Goal: Information Seeking & Learning: Learn about a topic

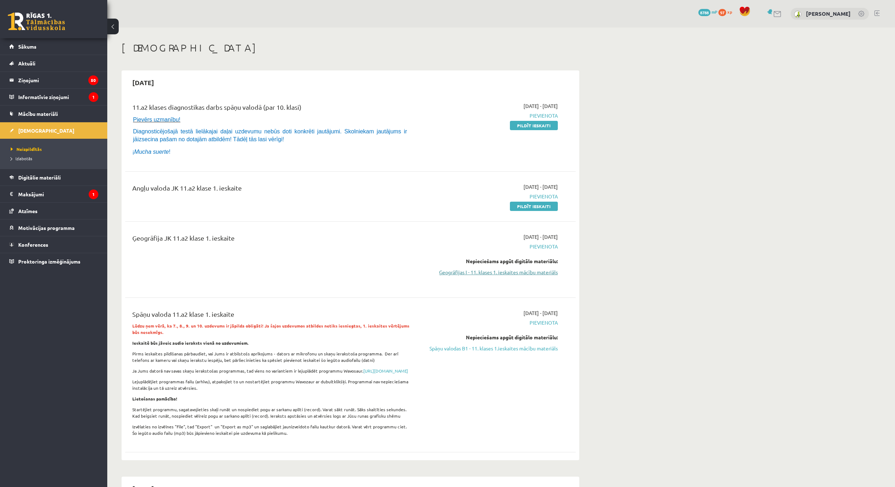
click at [536, 272] on link "Ģeogrāfijas I - 11. klases 1. ieskaites mācību materiāls" at bounding box center [490, 273] width 135 height 8
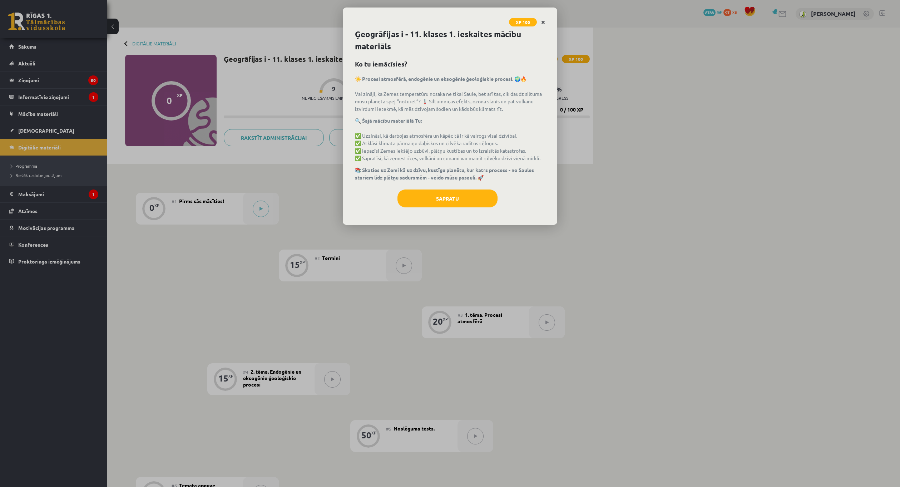
click at [546, 21] on link "Close" at bounding box center [543, 22] width 13 height 14
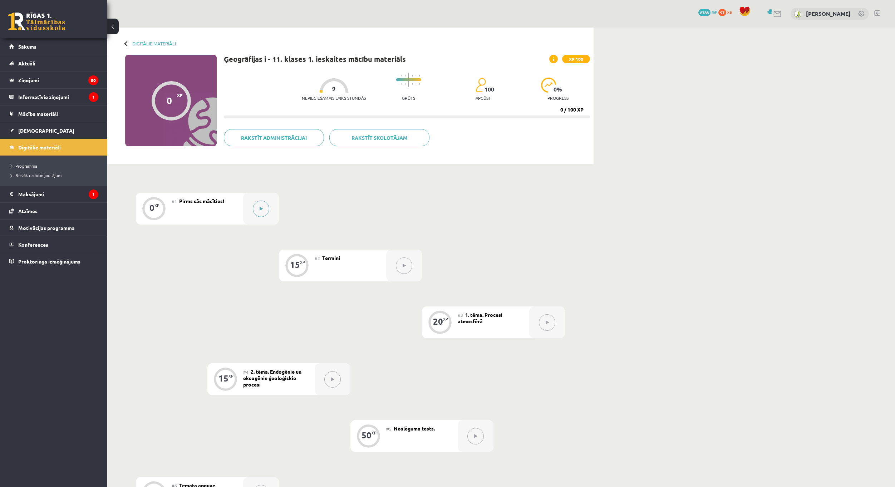
drag, startPoint x: 237, startPoint y: 209, endPoint x: 244, endPoint y: 207, distance: 7.5
click at [237, 208] on div "#1 Pirms sāc mācīties!" at bounding box center [208, 209] width 72 height 32
click at [261, 206] on button at bounding box center [261, 209] width 16 height 16
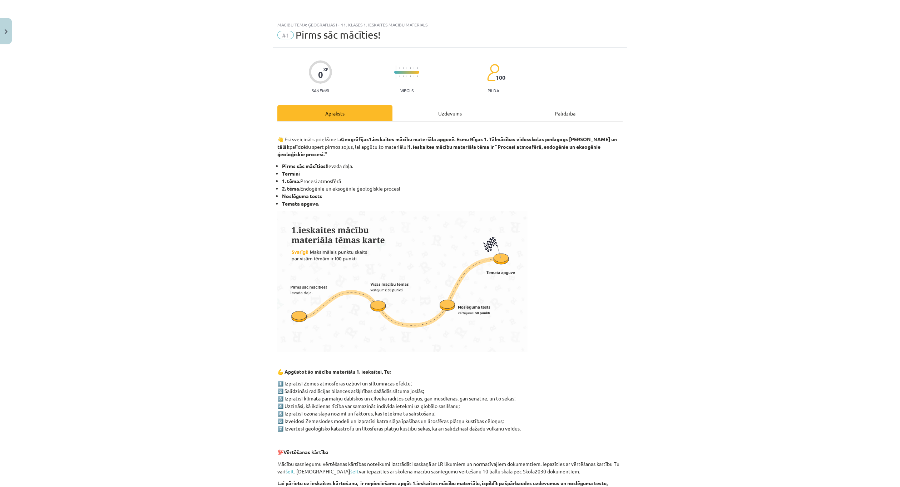
click at [471, 118] on div "Uzdevums" at bounding box center [450, 113] width 115 height 16
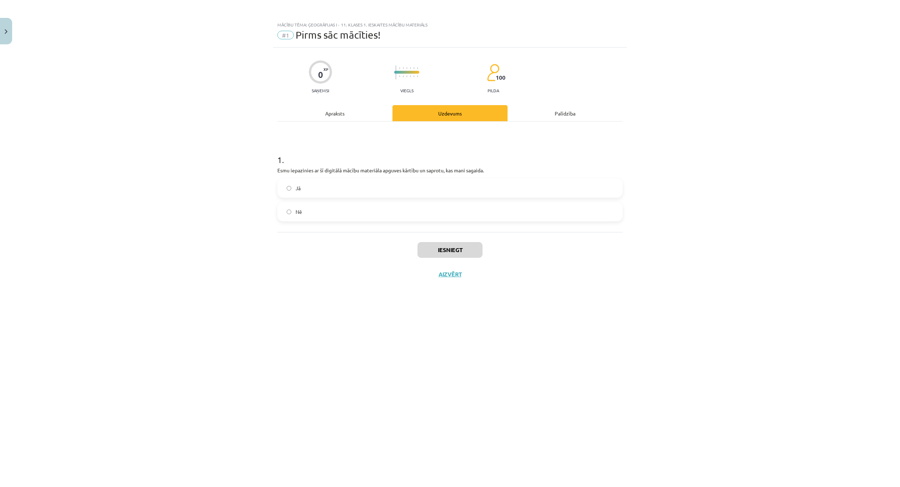
click at [329, 185] on label "Jā" at bounding box center [450, 188] width 344 height 18
click at [464, 246] on button "Iesniegt" at bounding box center [450, 250] width 65 height 16
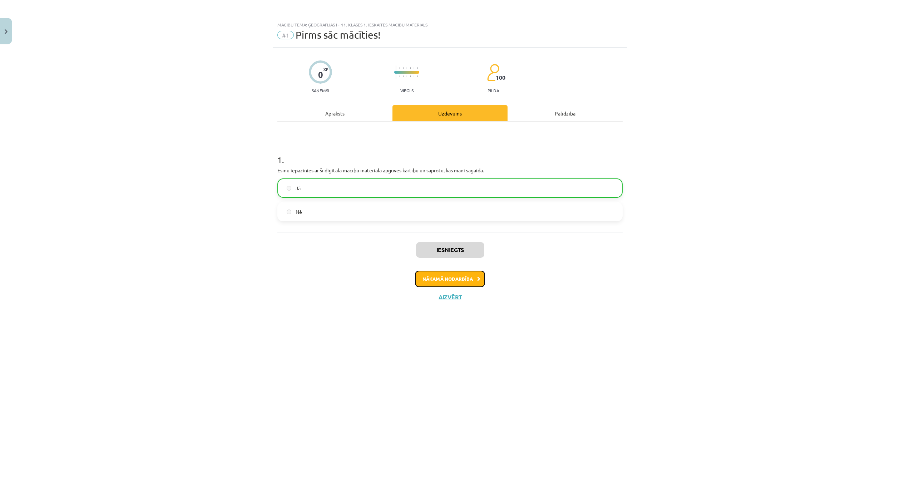
click at [467, 281] on button "Nākamā nodarbība" at bounding box center [450, 279] width 70 height 16
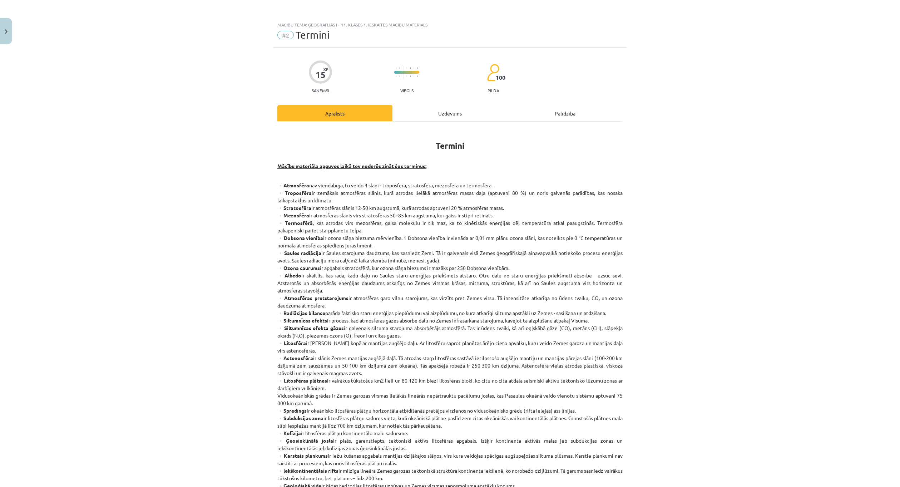
click at [448, 110] on div "Uzdevums" at bounding box center [450, 113] width 115 height 16
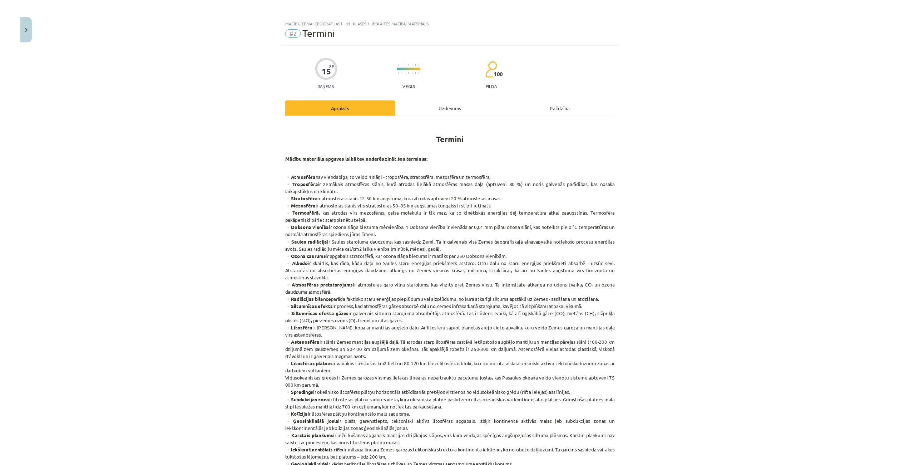
scroll to position [18, 0]
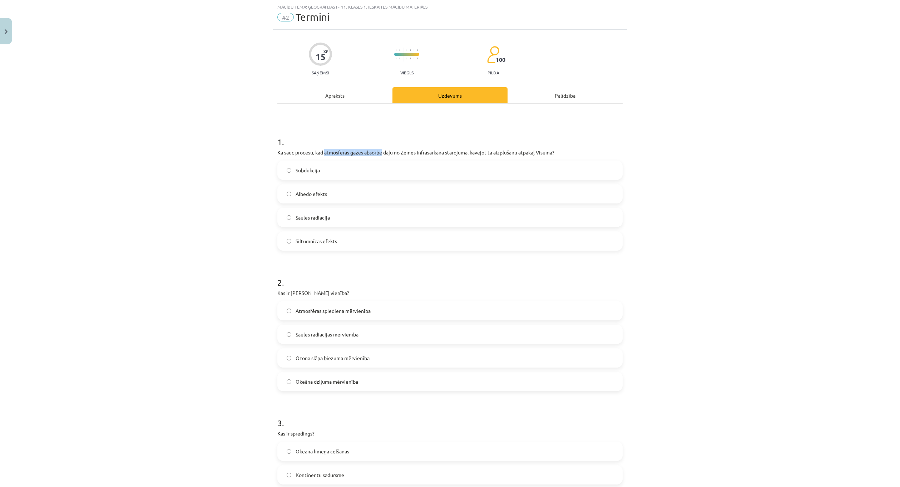
drag, startPoint x: 323, startPoint y: 152, endPoint x: 382, endPoint y: 151, distance: 59.7
click at [382, 151] on p "Kā sauc procesu, kad atmosfēras gāzes absorbē daļu no Zemes infrasarkanā staroj…" at bounding box center [449, 153] width 345 height 8
copy p "atmosfēras gāzes absorbē"
click at [336, 96] on div "Apraksts" at bounding box center [334, 95] width 115 height 16
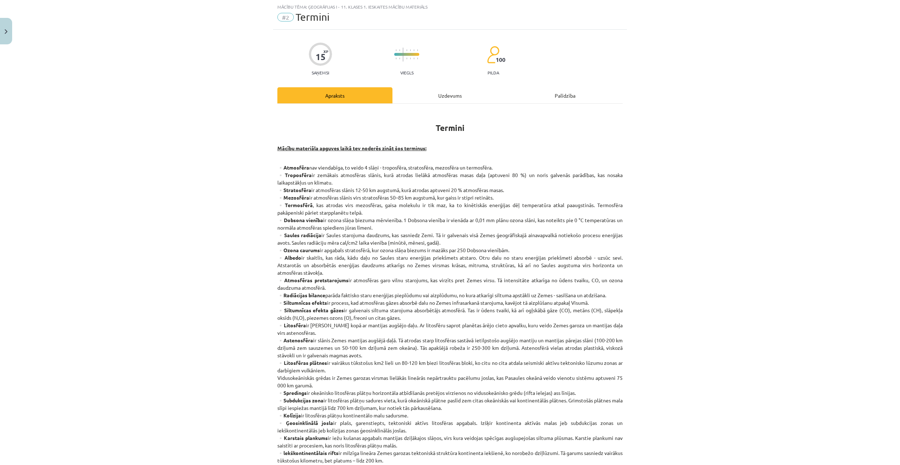
click at [424, 97] on div "Uzdevums" at bounding box center [450, 95] width 115 height 16
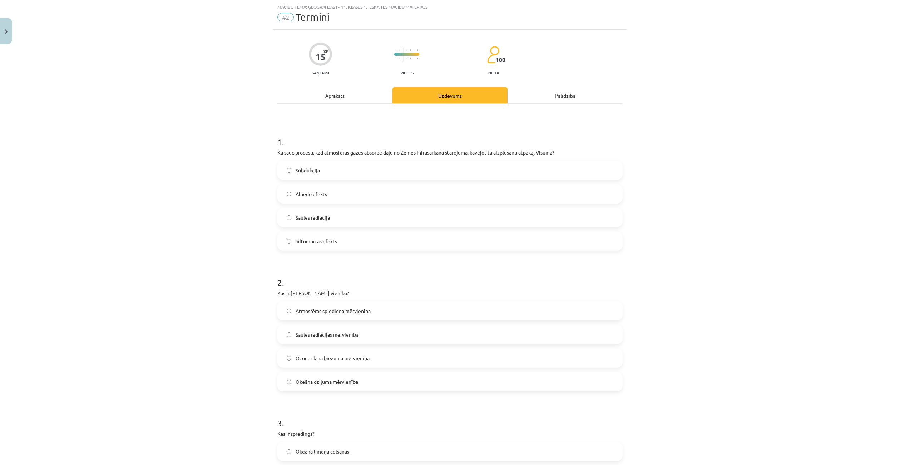
click at [355, 241] on label "Siltumnīcas efekts" at bounding box center [450, 241] width 344 height 18
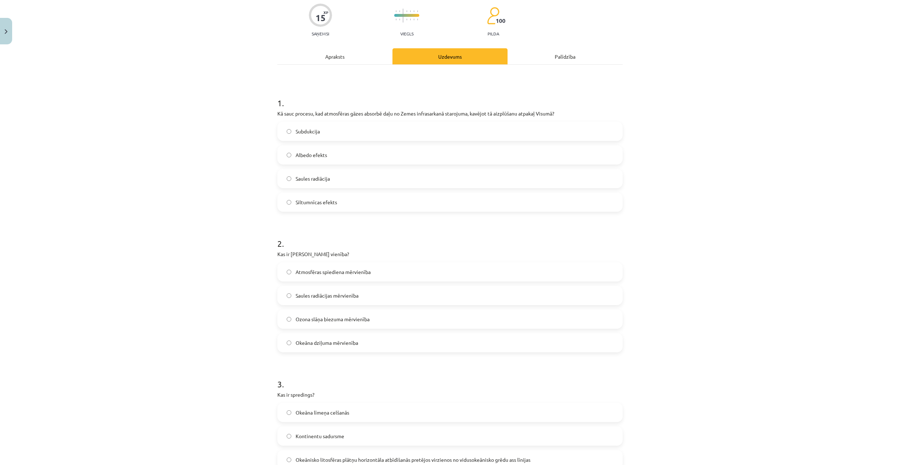
scroll to position [54, 0]
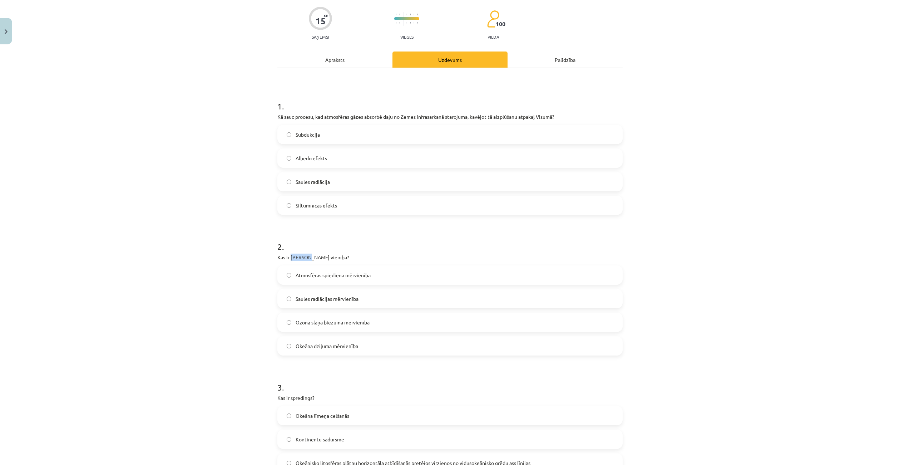
drag, startPoint x: 288, startPoint y: 257, endPoint x: 309, endPoint y: 258, distance: 20.4
click at [309, 258] on p "Kas ir [PERSON_NAME] vienība?" at bounding box center [449, 258] width 345 height 8
copy p "Dobsona"
click at [321, 62] on div "Apraksts" at bounding box center [334, 59] width 115 height 16
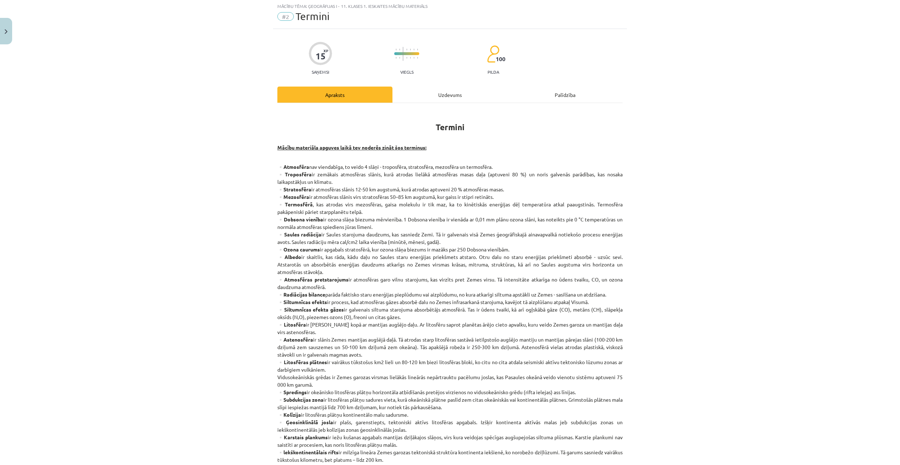
scroll to position [18, 0]
click at [434, 94] on div "Uzdevums" at bounding box center [450, 95] width 115 height 16
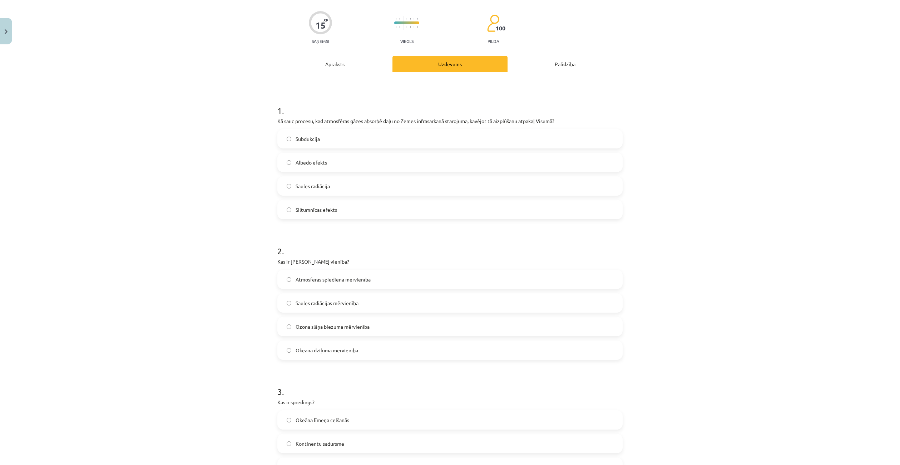
scroll to position [54, 0]
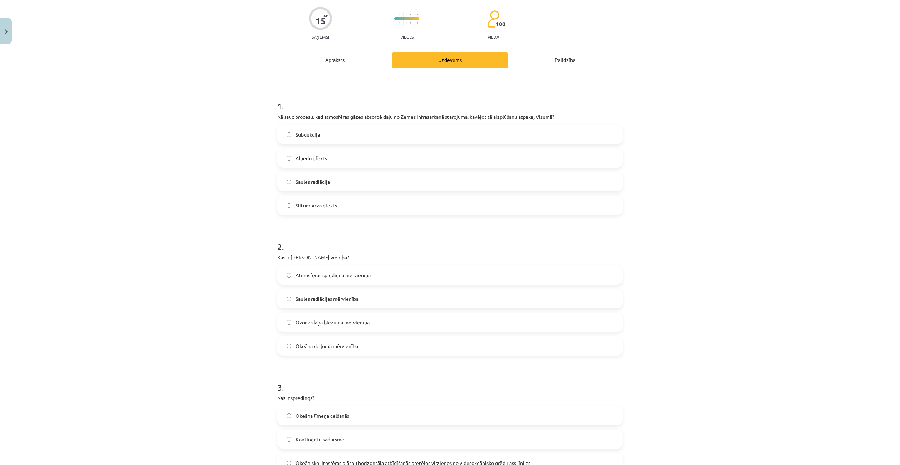
click at [369, 324] on label "Ozona slāņa biezuma mērvienība" at bounding box center [450, 322] width 344 height 18
click at [327, 63] on div "Apraksts" at bounding box center [334, 59] width 115 height 16
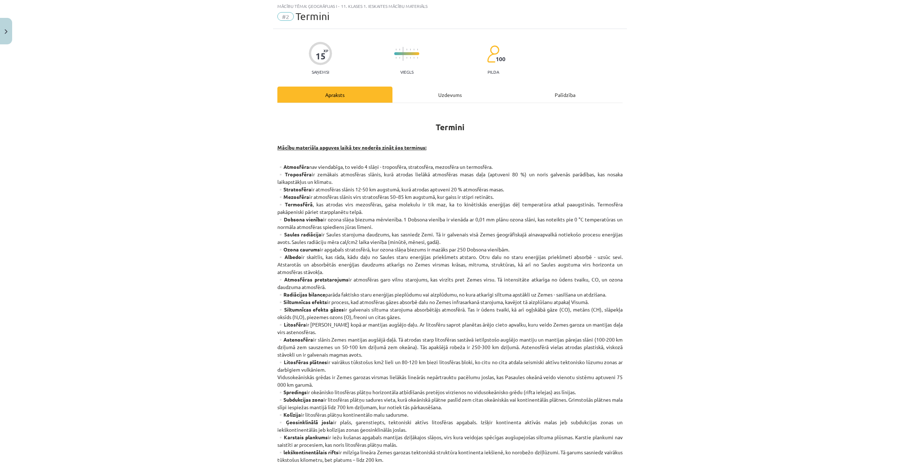
scroll to position [18, 0]
click at [441, 93] on div "Uzdevums" at bounding box center [450, 95] width 115 height 16
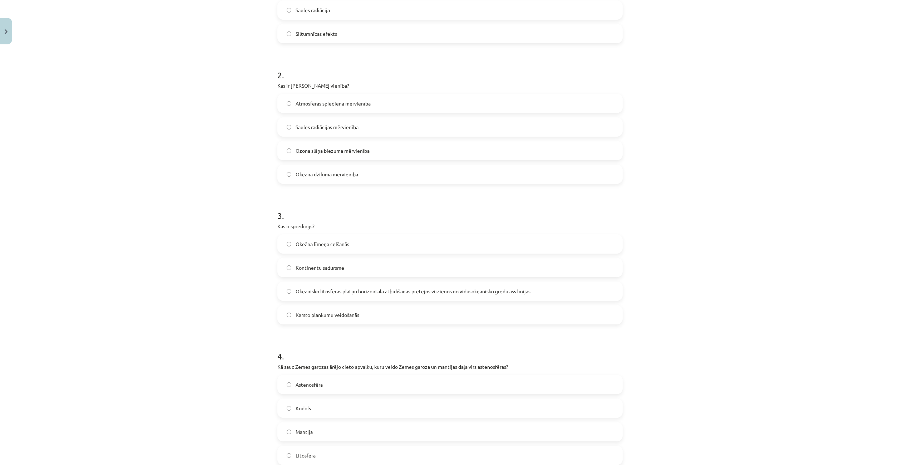
scroll to position [232, 0]
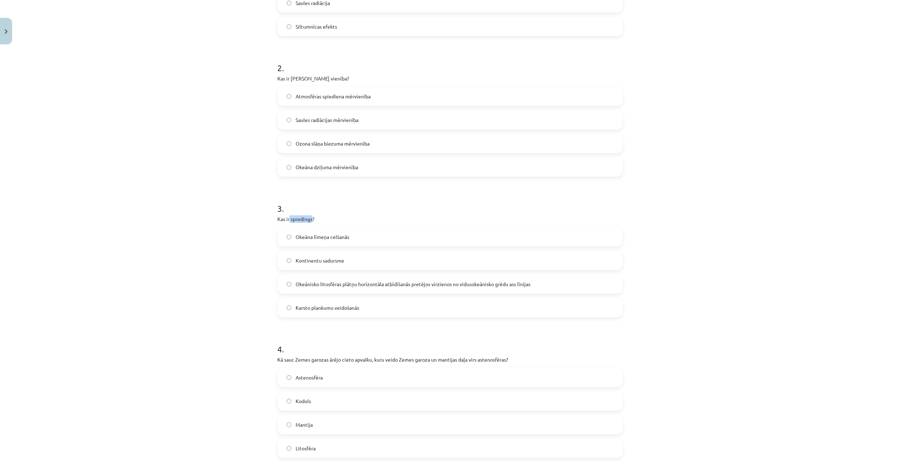
drag, startPoint x: 287, startPoint y: 220, endPoint x: 310, endPoint y: 221, distance: 22.2
click at [310, 221] on p "Kas ir spredings?" at bounding box center [449, 219] width 345 height 8
click at [355, 222] on p "Kas ir spredings?" at bounding box center [449, 219] width 345 height 8
drag, startPoint x: 299, startPoint y: 219, endPoint x: 309, endPoint y: 219, distance: 10.0
click at [309, 219] on p "Kas ir spredings?" at bounding box center [449, 219] width 345 height 8
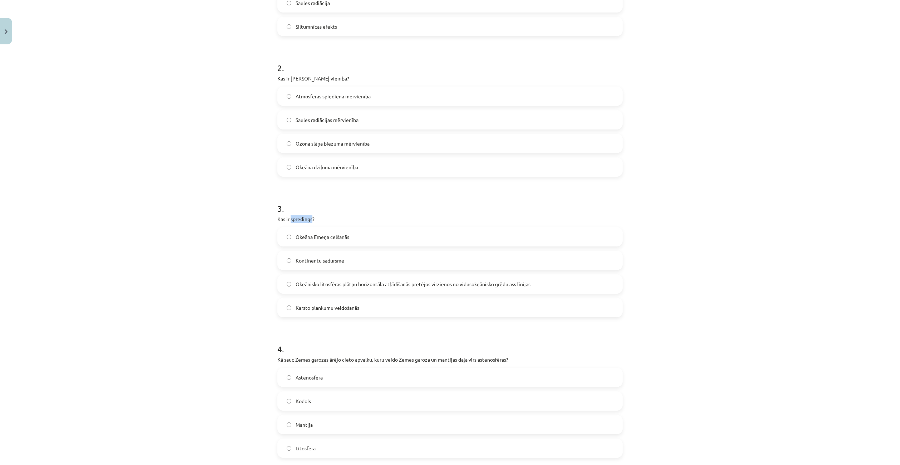
drag, startPoint x: 310, startPoint y: 219, endPoint x: 289, endPoint y: 219, distance: 21.8
click at [289, 219] on p "Kas ir spredings?" at bounding box center [449, 219] width 345 height 8
copy p "spredings"
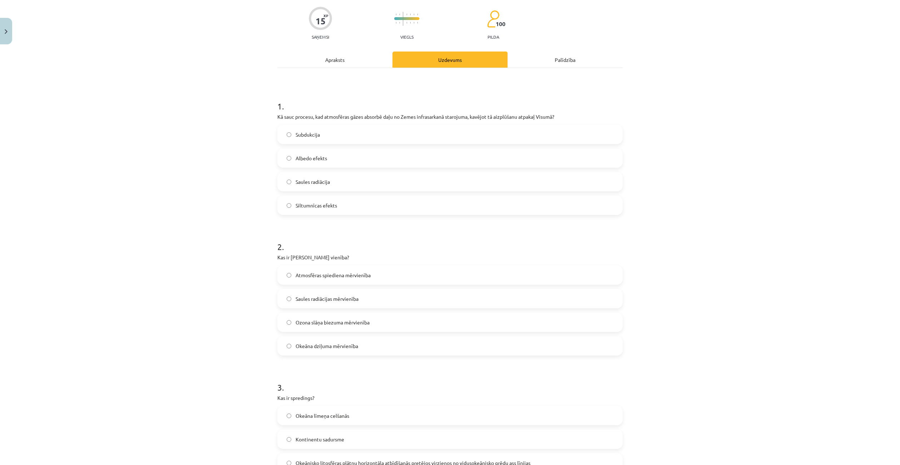
click at [323, 59] on div "Apraksts" at bounding box center [334, 59] width 115 height 16
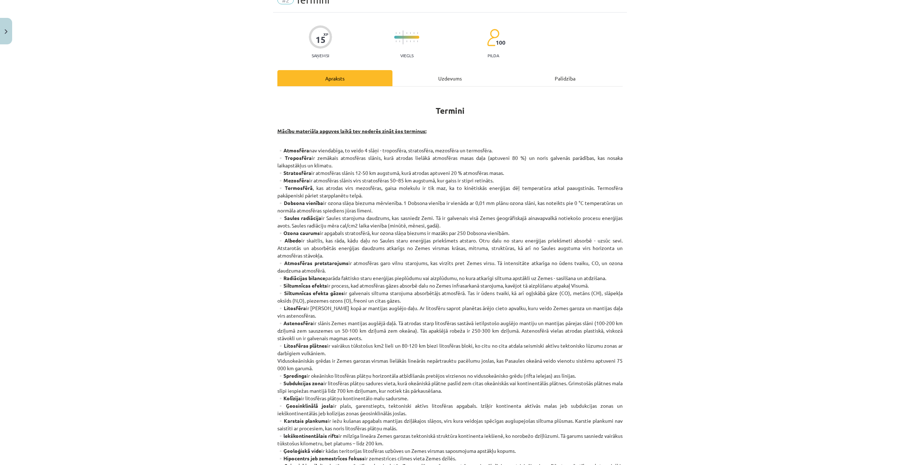
scroll to position [18, 0]
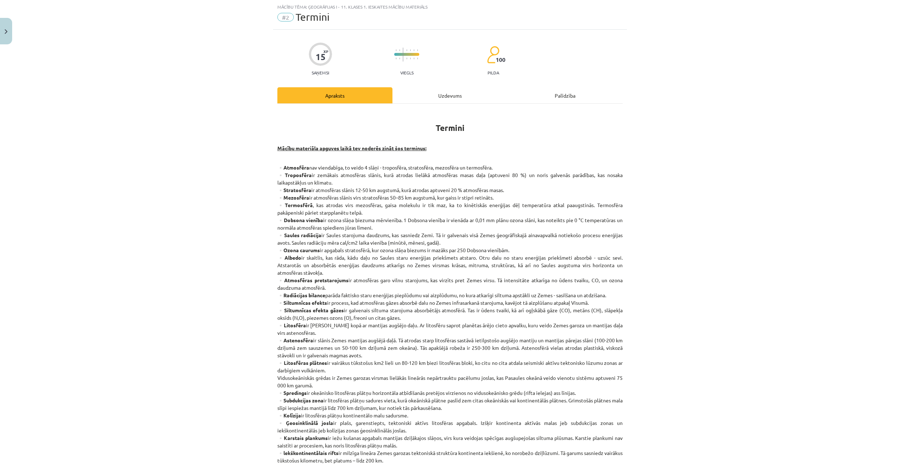
click at [436, 92] on div "Uzdevums" at bounding box center [450, 95] width 115 height 16
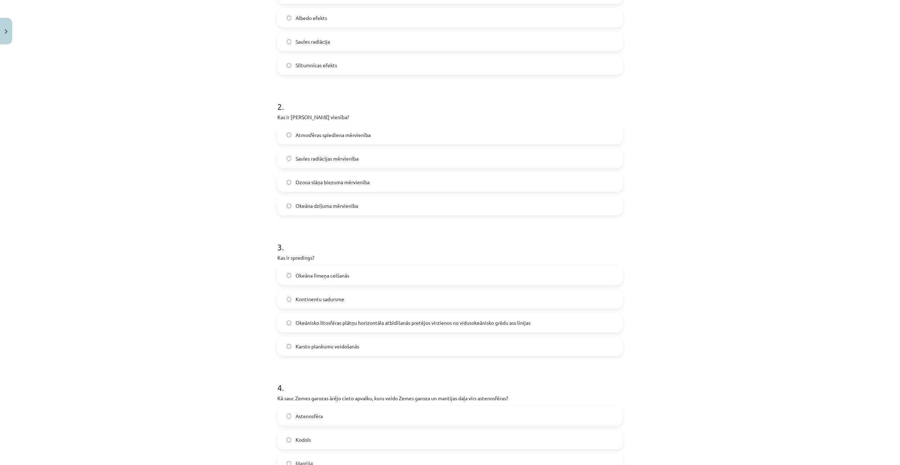
scroll to position [232, 0]
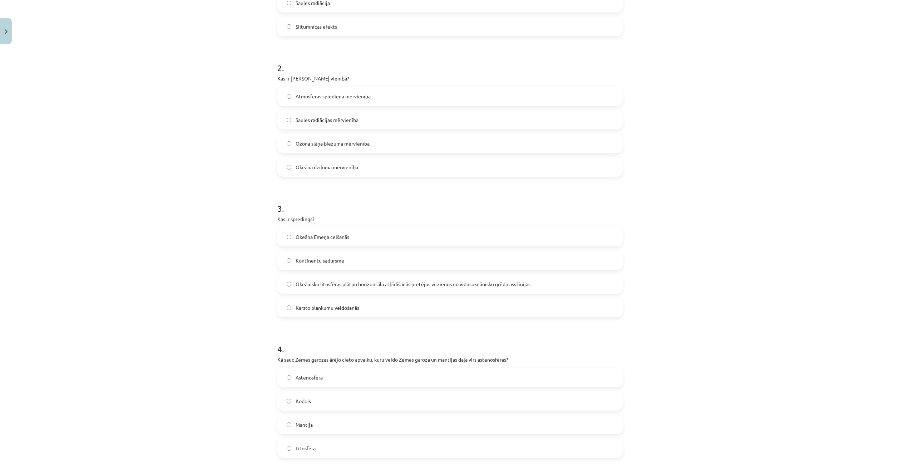
click at [370, 289] on label "Okeānisko litosfēras plātņu horizontāla atbīdīšanās pretējos virzienos no vidus…" at bounding box center [450, 284] width 344 height 18
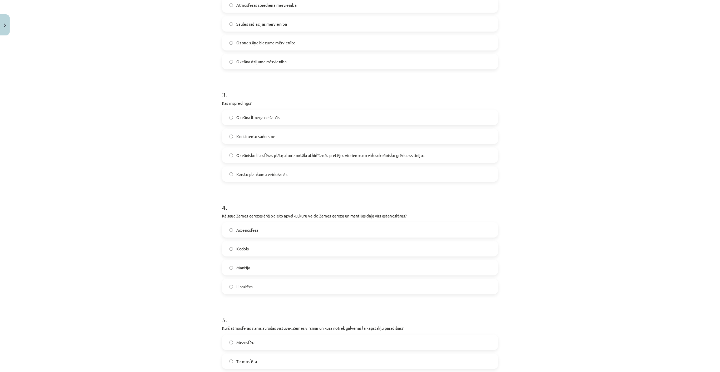
scroll to position [340, 0]
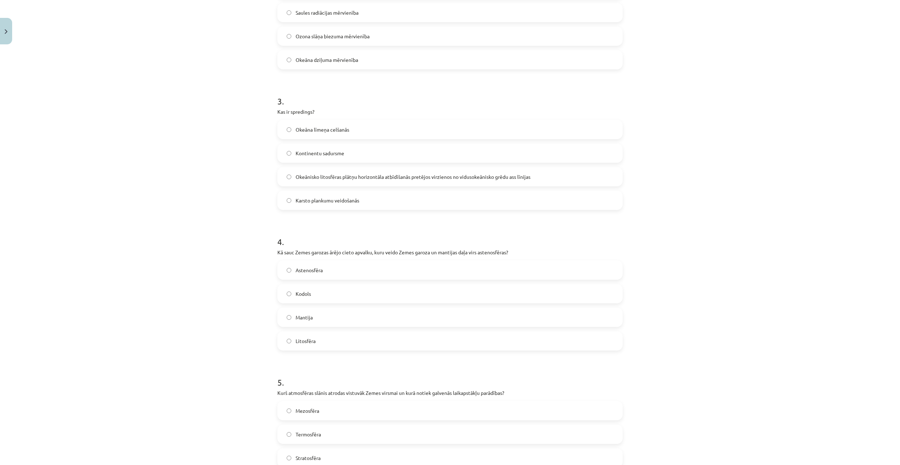
click at [346, 319] on label "Mantija" at bounding box center [450, 317] width 344 height 18
drag, startPoint x: 293, startPoint y: 251, endPoint x: 332, endPoint y: 252, distance: 39.3
click at [332, 252] on p "Kā sauc Zemes garozas ārējo cieto apvalku, kuru veido Zemes garoza un mantijas …" at bounding box center [449, 253] width 345 height 8
copy p "Zemes garozas ār"
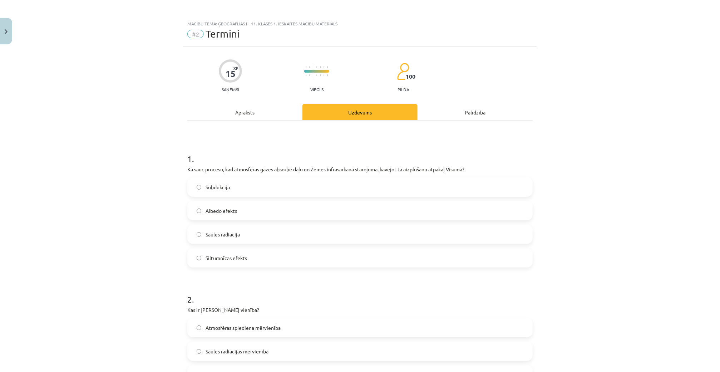
scroll to position [0, 0]
click at [243, 114] on div "Apraksts" at bounding box center [244, 113] width 115 height 16
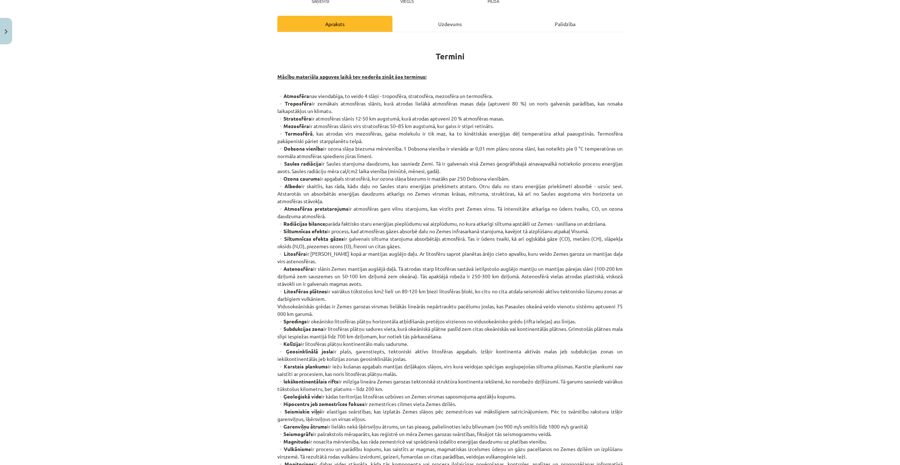
scroll to position [54, 0]
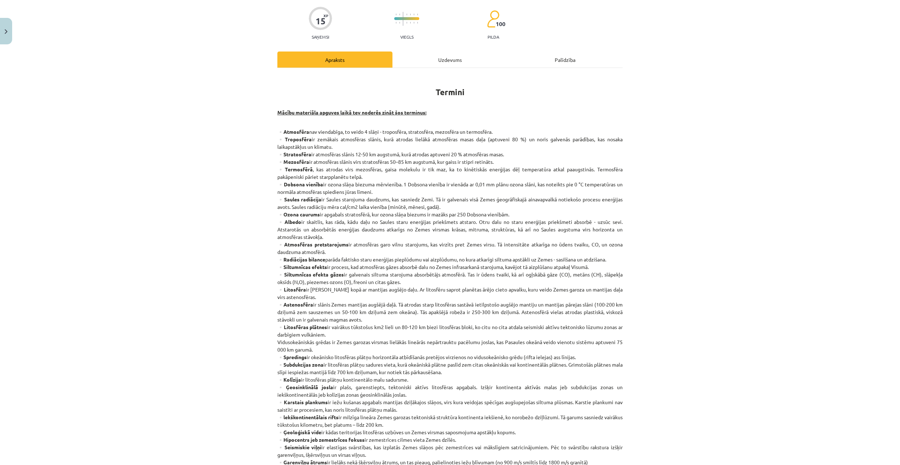
click at [447, 64] on div "Uzdevums" at bounding box center [450, 59] width 115 height 16
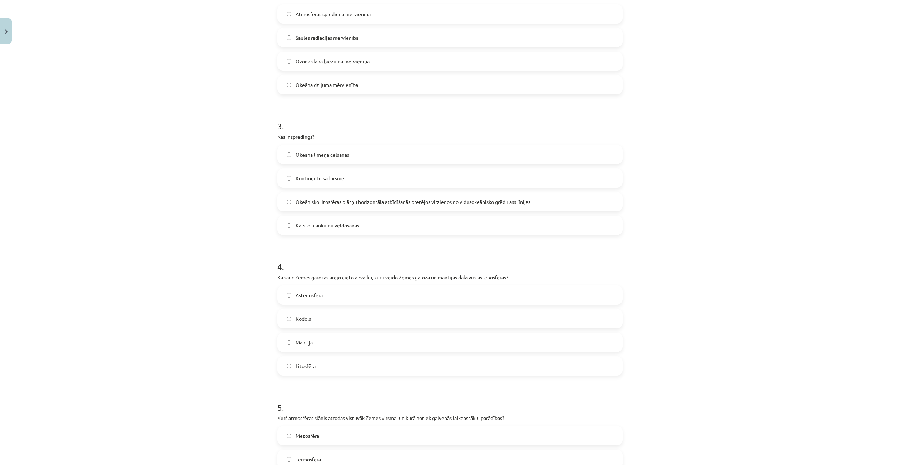
scroll to position [340, 0]
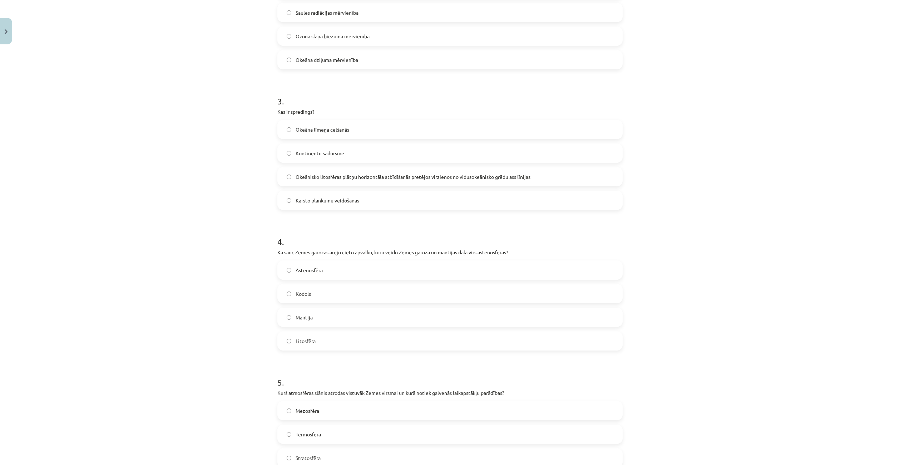
click at [319, 335] on label "Litosfēra" at bounding box center [450, 341] width 344 height 18
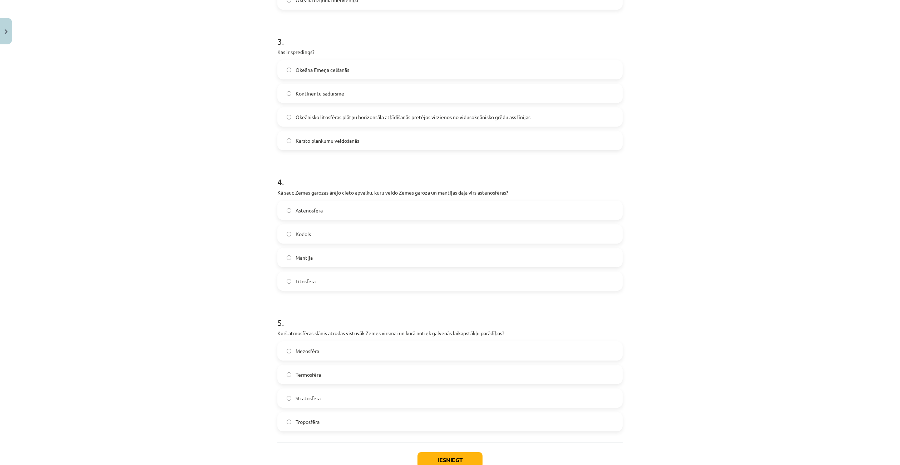
scroll to position [447, 0]
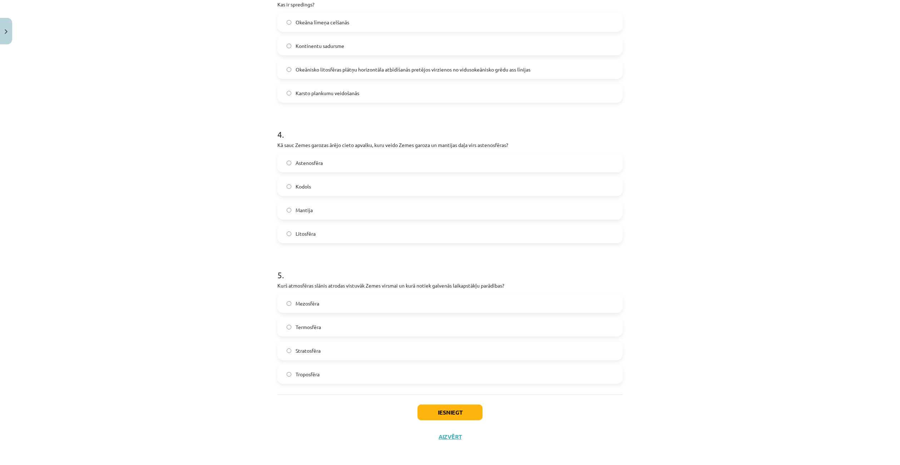
click at [315, 352] on span "Stratosfēra" at bounding box center [308, 351] width 25 height 8
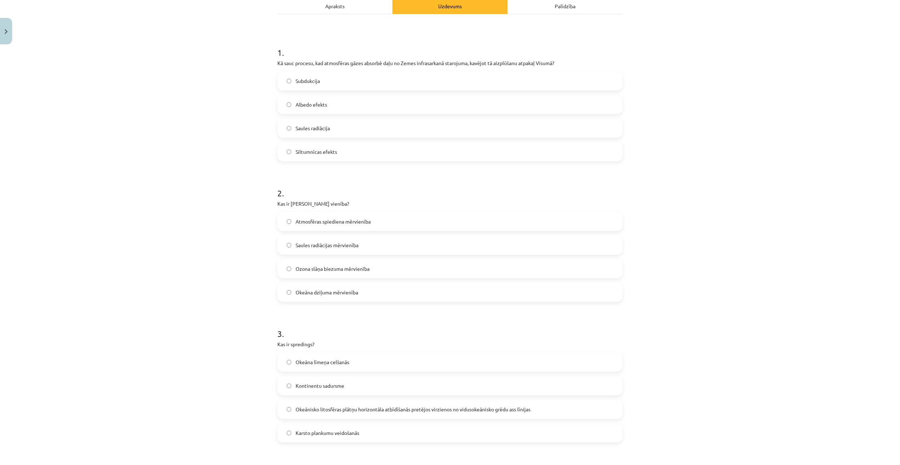
scroll to position [0, 0]
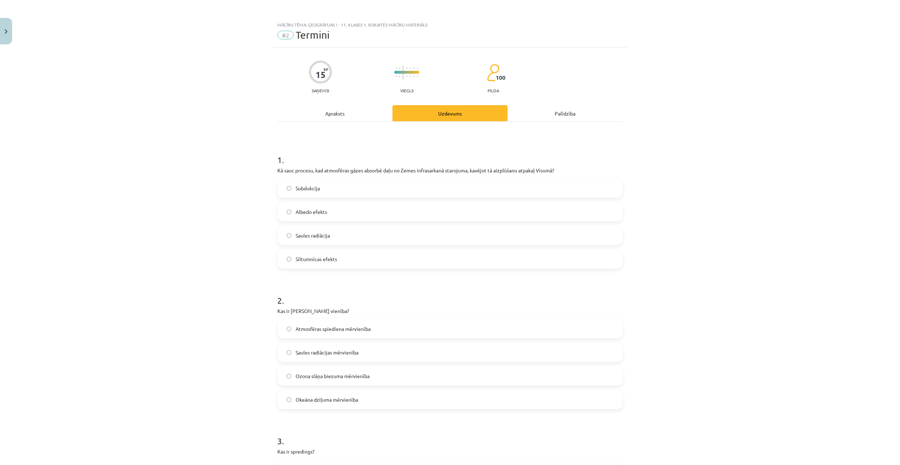
click at [311, 114] on div "Apraksts" at bounding box center [334, 113] width 115 height 16
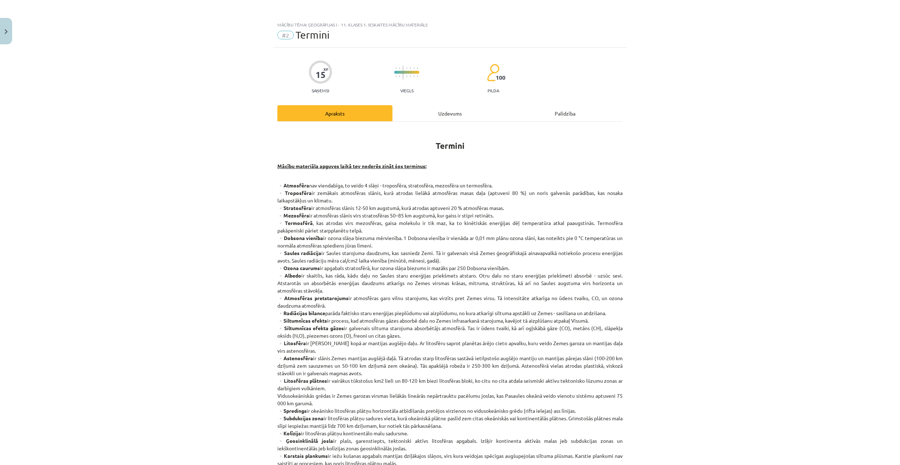
scroll to position [18, 0]
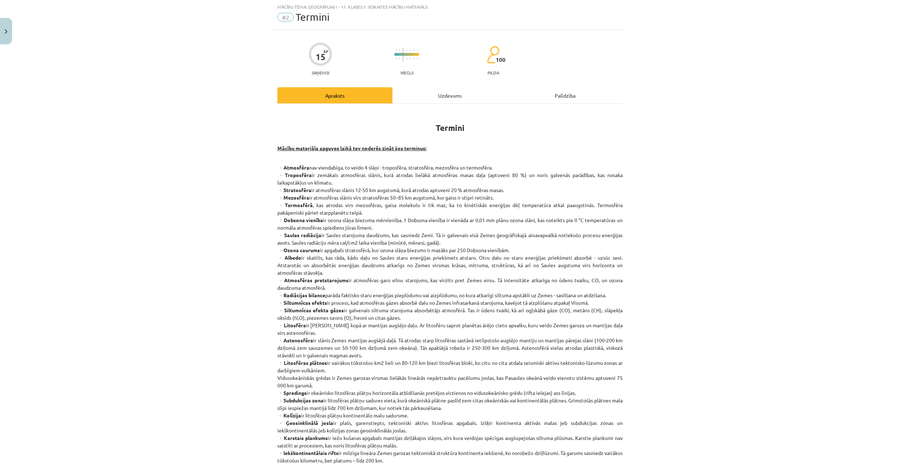
click at [437, 99] on div "Uzdevums" at bounding box center [450, 95] width 115 height 16
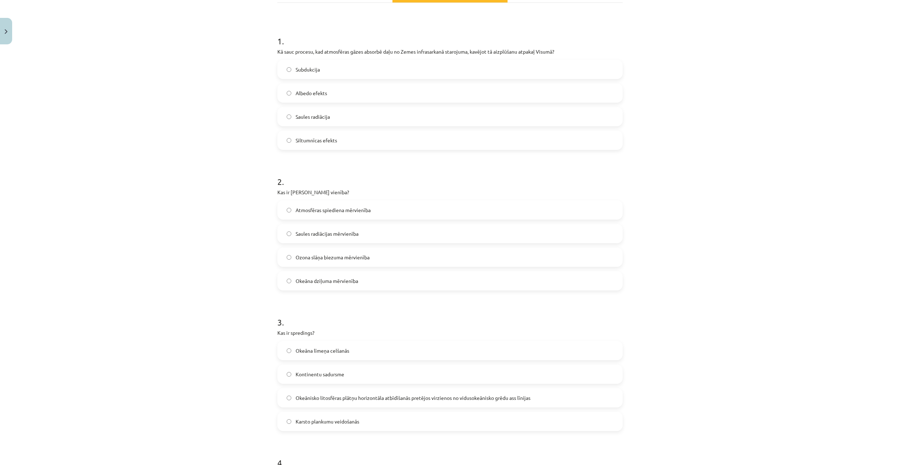
scroll to position [0, 0]
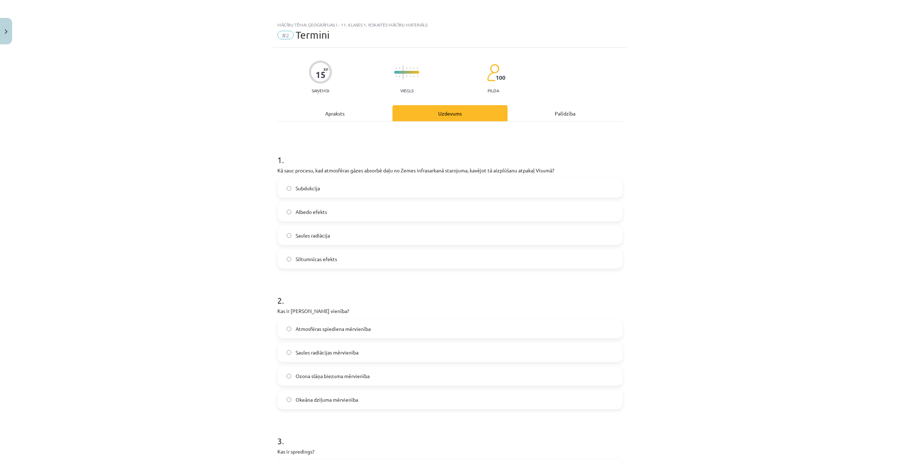
click at [321, 112] on div "Apraksts" at bounding box center [334, 113] width 115 height 16
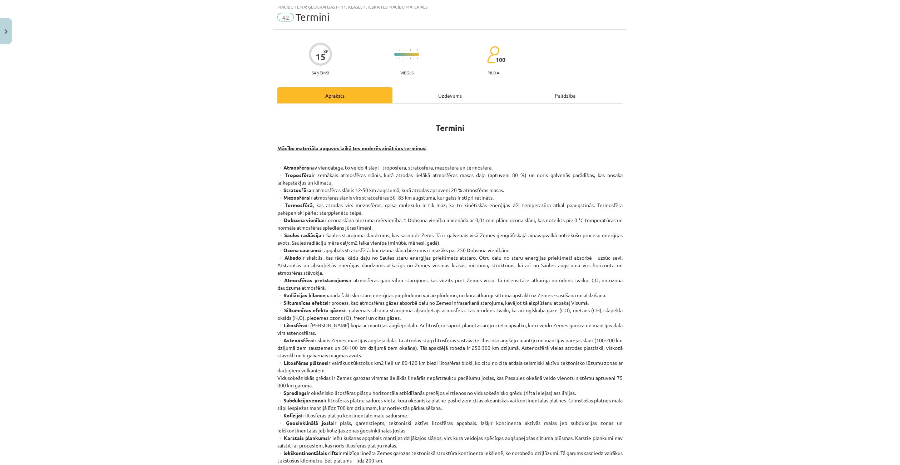
click at [443, 99] on div "Uzdevums" at bounding box center [450, 95] width 115 height 16
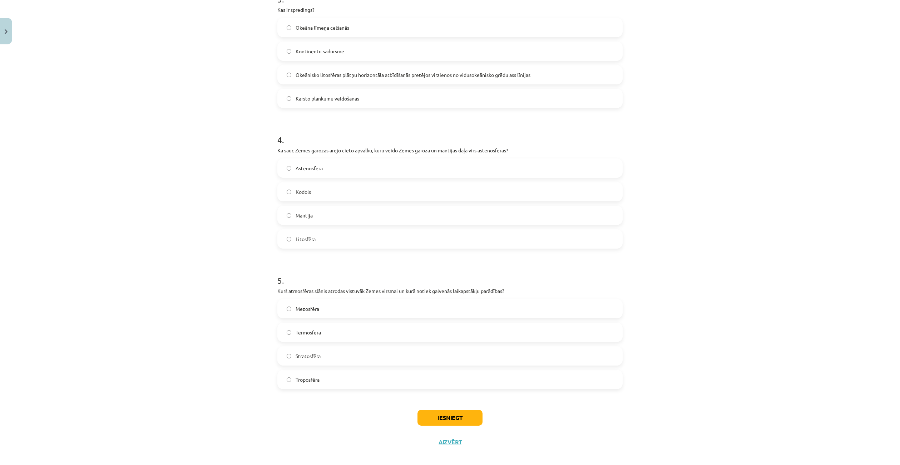
scroll to position [449, 0]
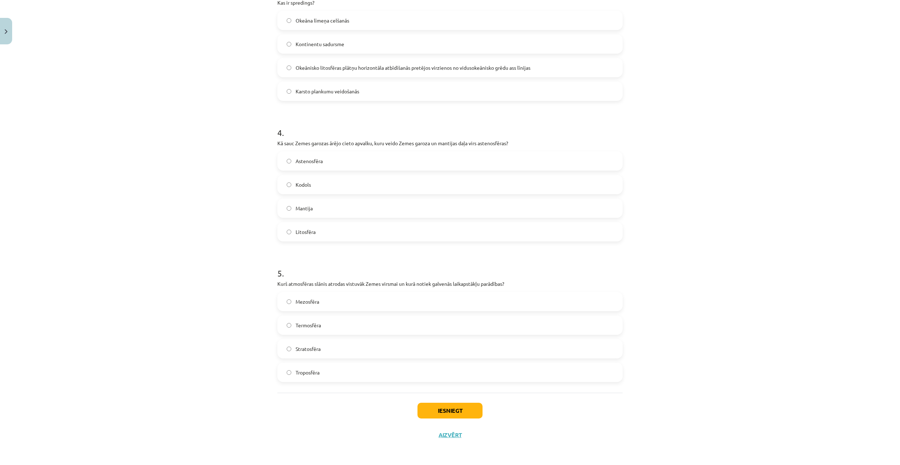
click at [323, 373] on label "Troposfēra" at bounding box center [450, 372] width 344 height 18
click at [445, 412] on button "Iesniegt" at bounding box center [450, 411] width 65 height 16
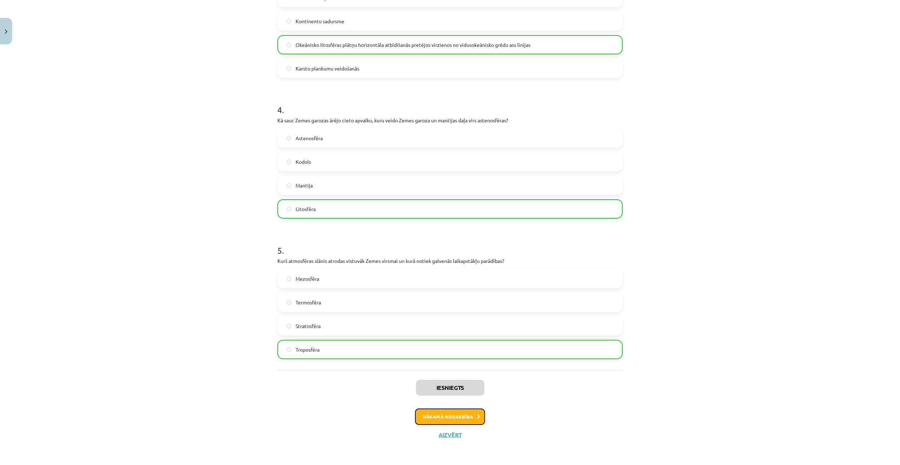
click at [442, 415] on button "Nākamā nodarbība" at bounding box center [450, 416] width 70 height 16
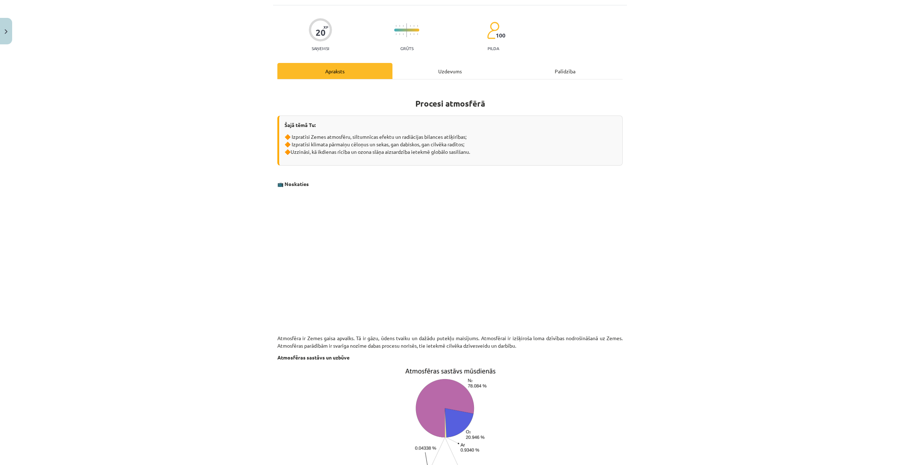
scroll to position [18, 0]
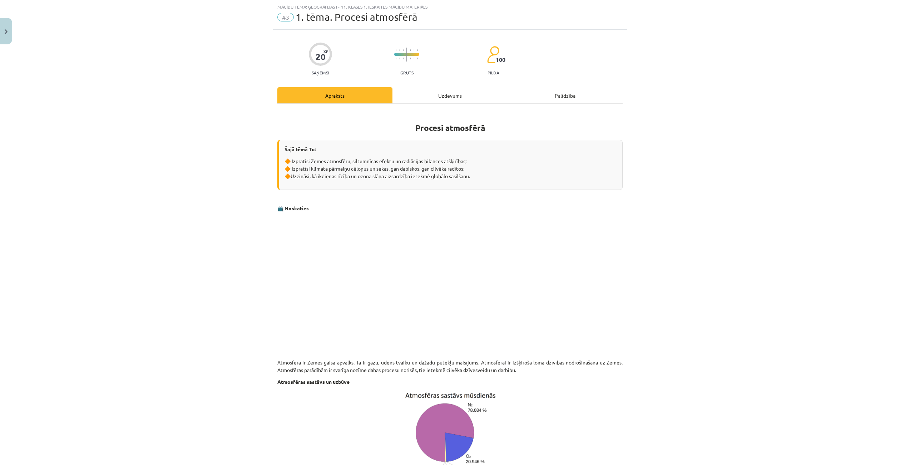
click at [447, 97] on div "Uzdevums" at bounding box center [450, 95] width 115 height 16
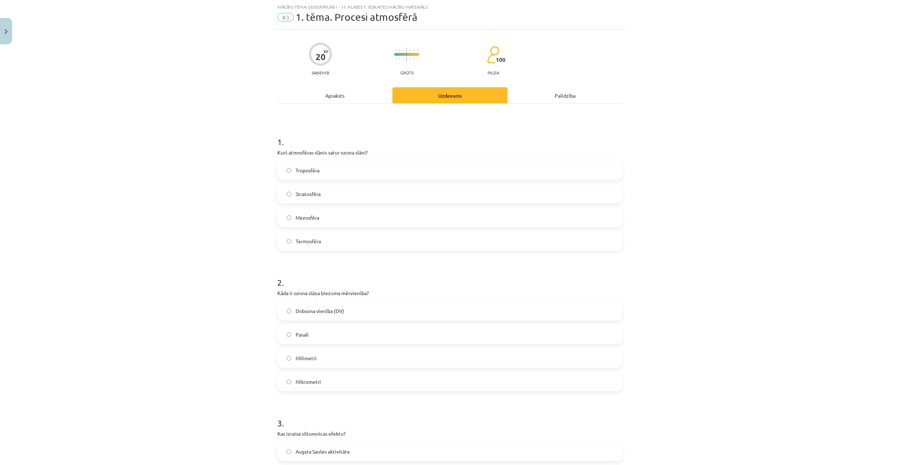
click at [331, 98] on div "Apraksts" at bounding box center [334, 95] width 115 height 16
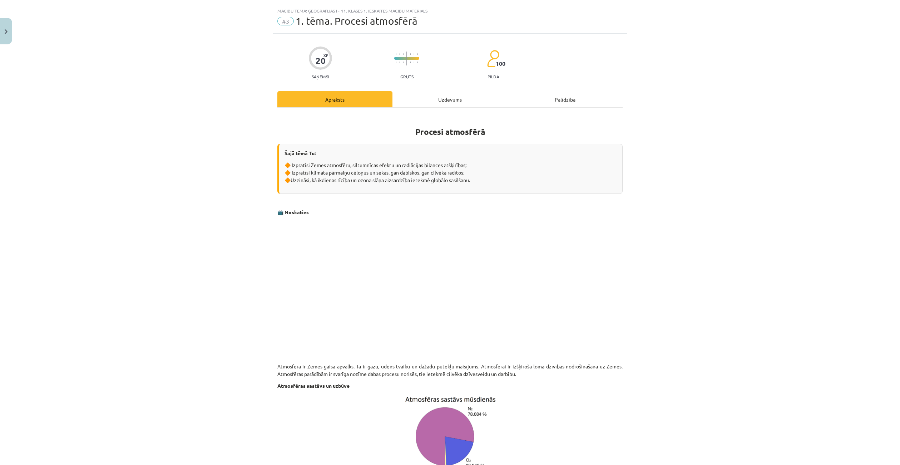
scroll to position [0, 0]
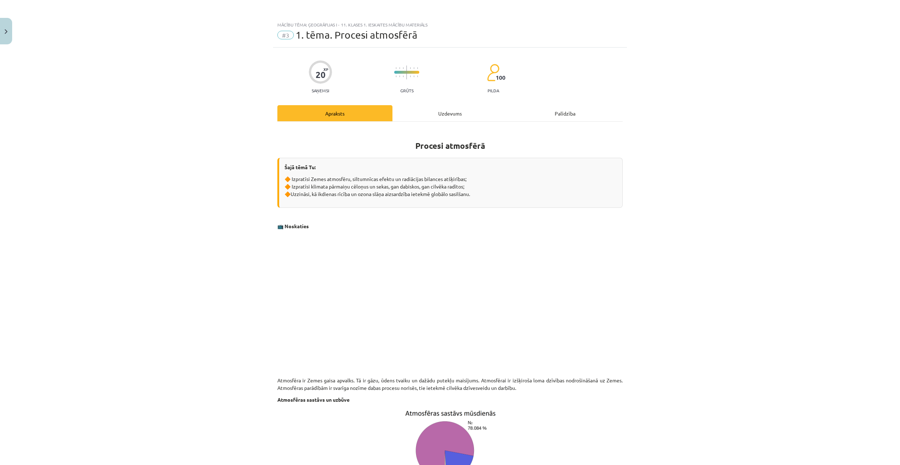
click at [444, 108] on div "Uzdevums" at bounding box center [450, 113] width 115 height 16
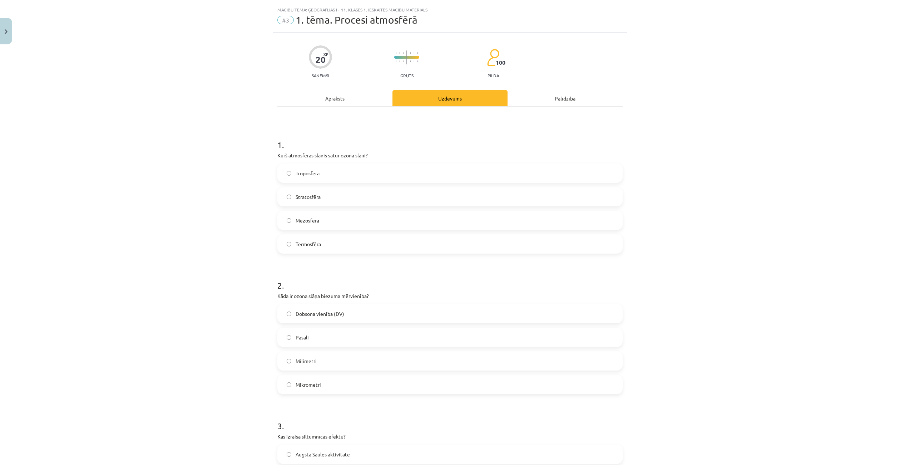
scroll to position [18, 0]
click at [327, 197] on label "Stratosfēra" at bounding box center [450, 194] width 344 height 18
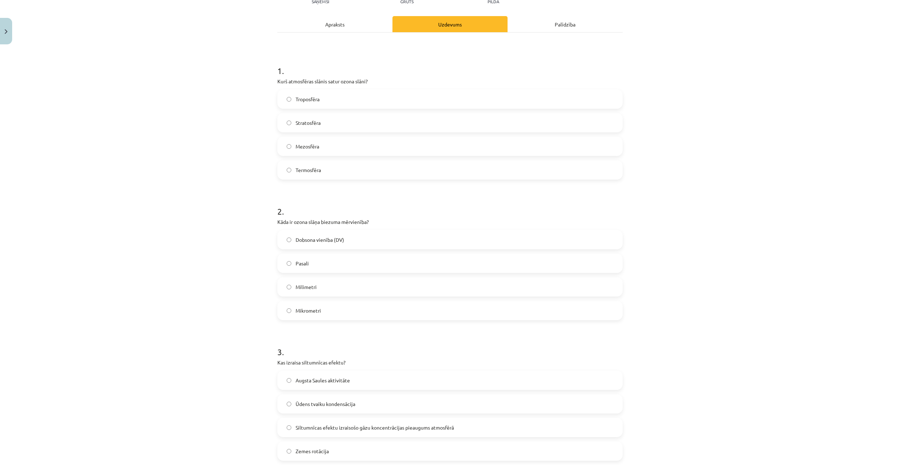
scroll to position [89, 0]
click at [353, 244] on label "Dobsona vienība (DV)" at bounding box center [450, 239] width 344 height 18
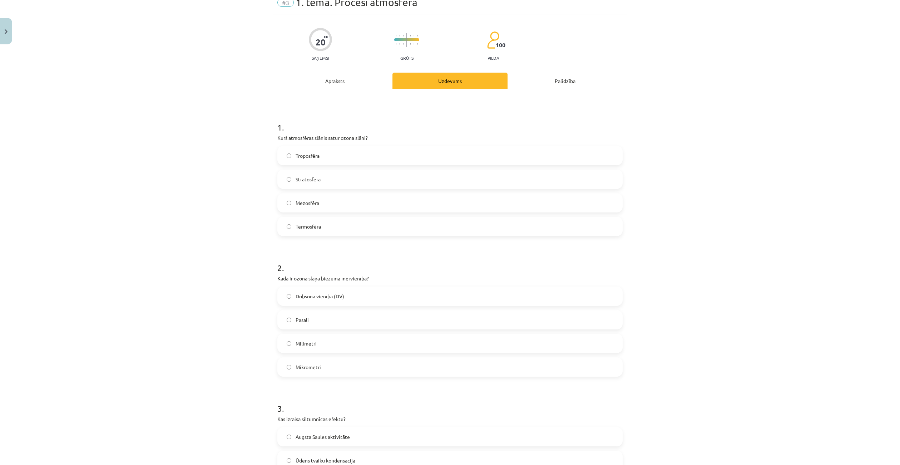
scroll to position [0, 0]
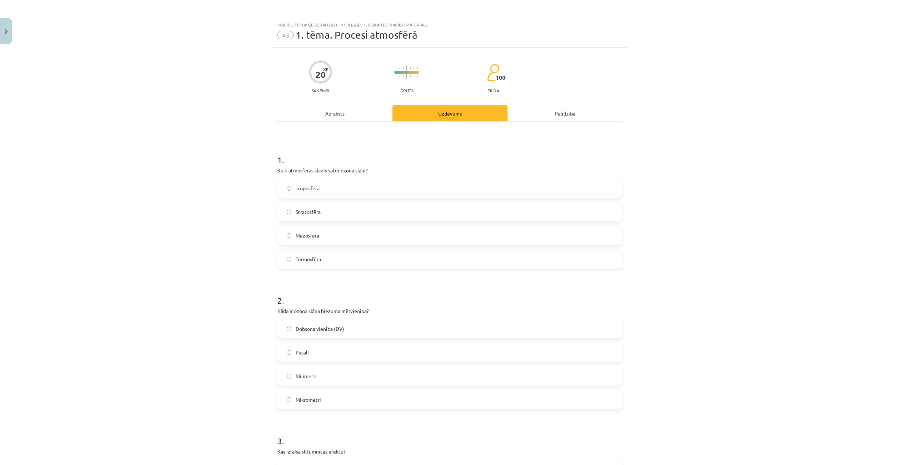
drag, startPoint x: 315, startPoint y: 99, endPoint x: 318, endPoint y: 111, distance: 12.0
click at [315, 100] on div "20 XP Saņemsi Grūts 100 pilda Apraksts Uzdevums Palīdzība 1 . Kurš atmosfēras s…" at bounding box center [450, 472] width 354 height 848
click at [319, 115] on div "Apraksts" at bounding box center [334, 113] width 115 height 16
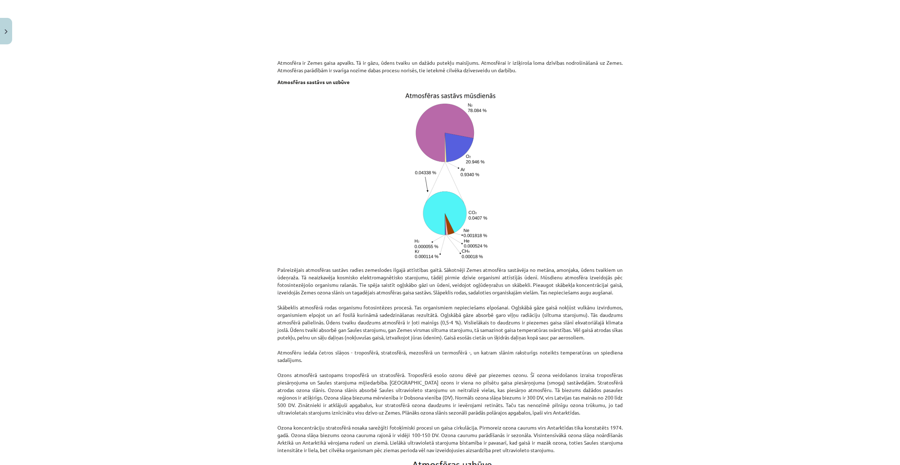
scroll to position [322, 0]
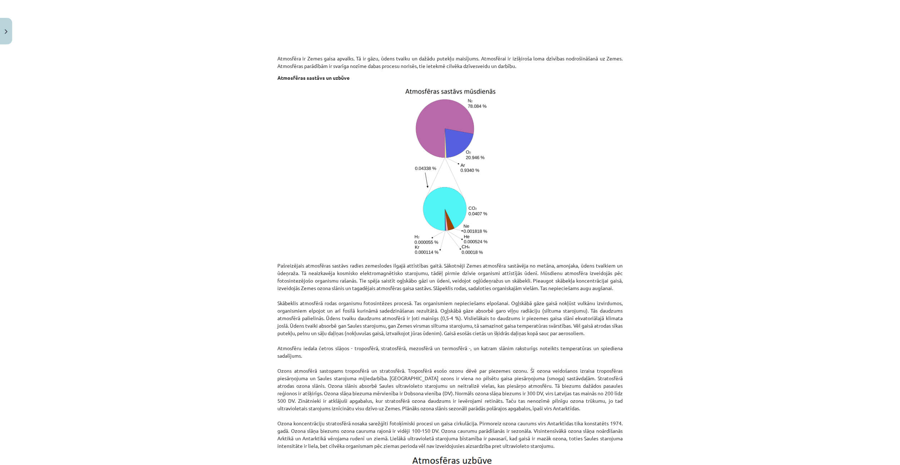
click at [417, 158] on img at bounding box center [450, 172] width 93 height 172
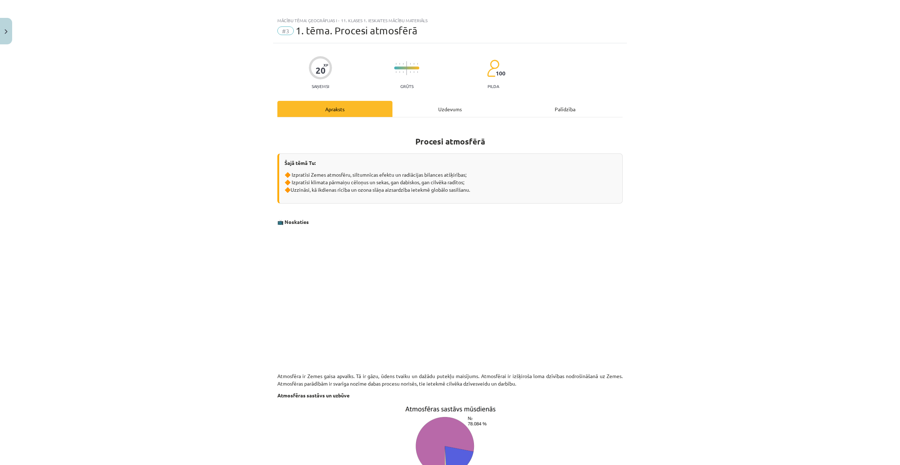
scroll to position [0, 0]
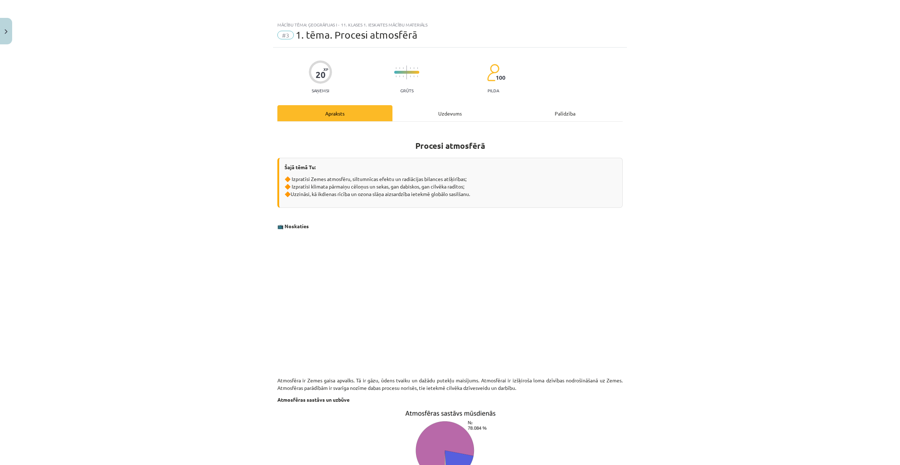
drag, startPoint x: 444, startPoint y: 113, endPoint x: 441, endPoint y: 116, distance: 4.3
click at [443, 113] on div "Uzdevums" at bounding box center [450, 113] width 115 height 16
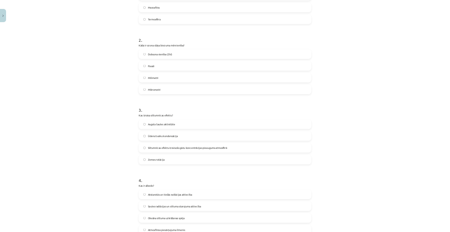
scroll to position [340, 0]
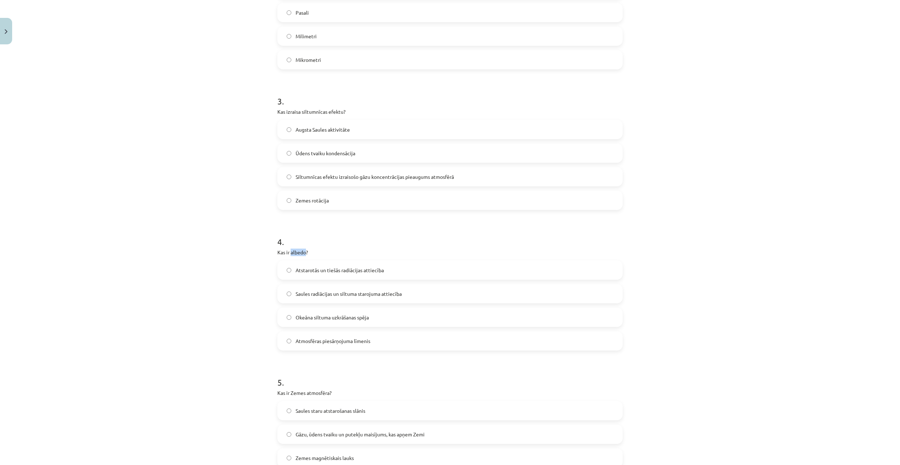
drag, startPoint x: 289, startPoint y: 253, endPoint x: 303, endPoint y: 253, distance: 14.3
click at [303, 253] on p "Kas ir albedo?" at bounding box center [449, 253] width 345 height 8
copy p "albedo"
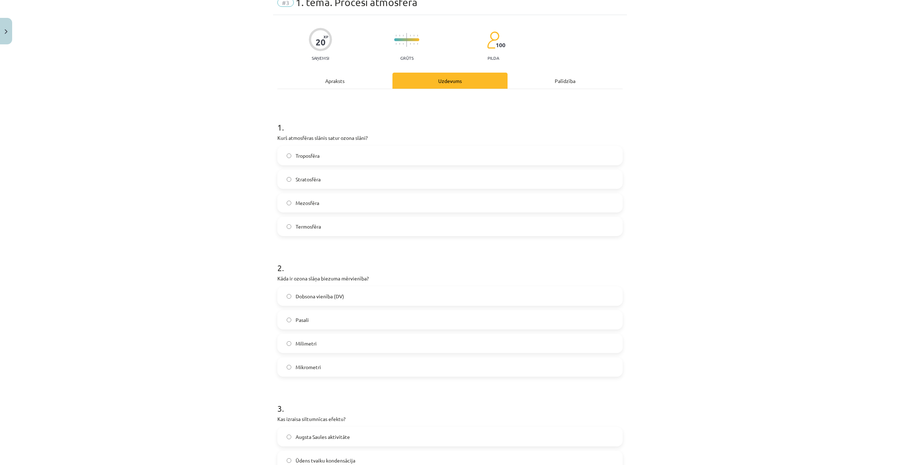
click at [331, 70] on div "20 XP Saņemsi Grūts 100 pilda Apraksts Uzdevums Palīdzība 1 . Kurš atmosfēras s…" at bounding box center [450, 439] width 354 height 848
click at [329, 80] on div "Apraksts" at bounding box center [334, 81] width 115 height 16
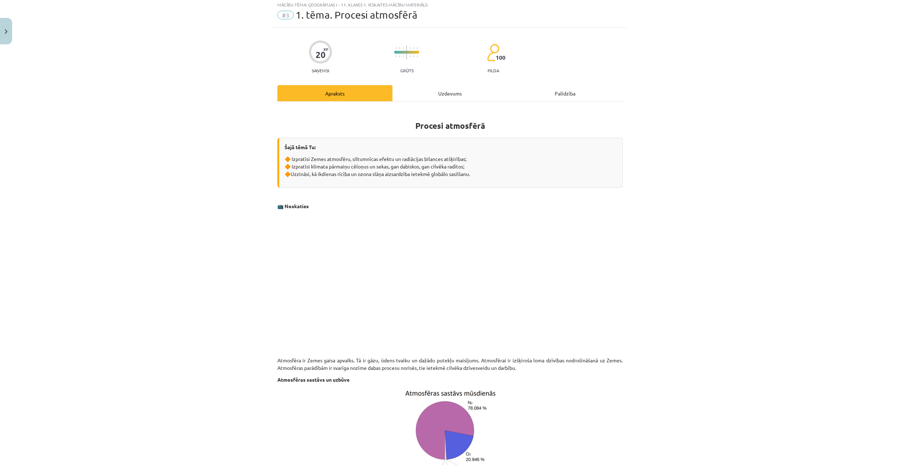
scroll to position [18, 0]
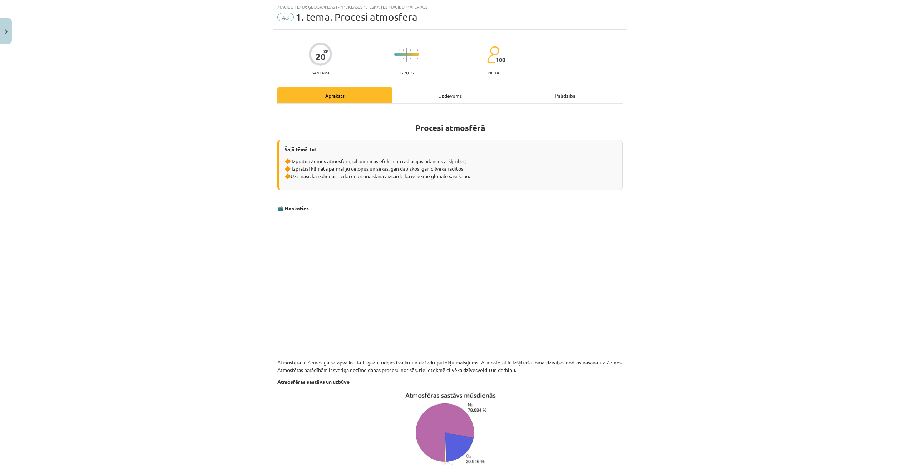
click at [435, 97] on div "Uzdevums" at bounding box center [450, 95] width 115 height 16
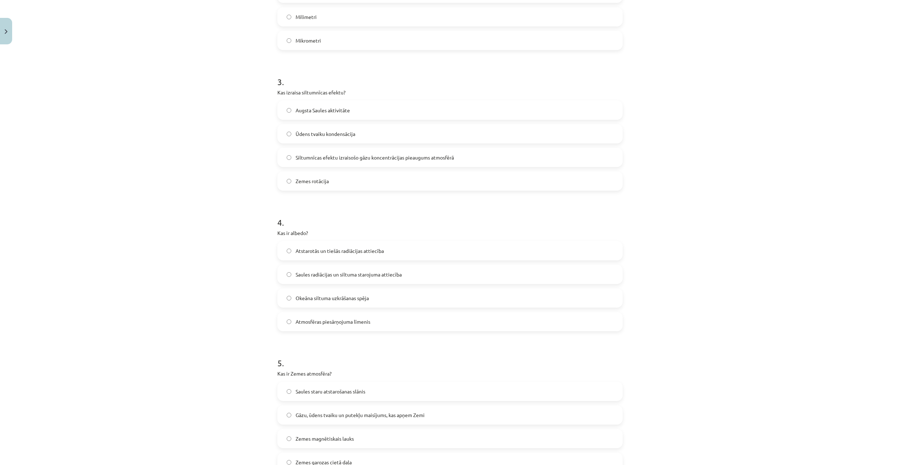
scroll to position [447, 0]
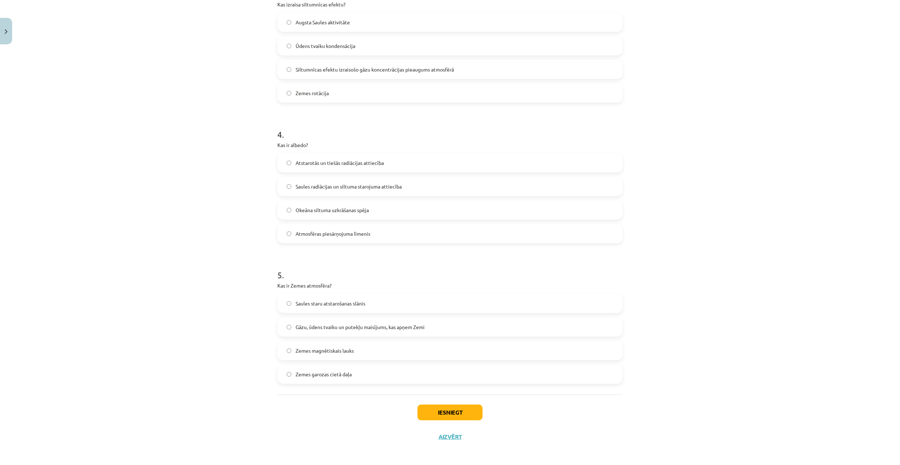
click at [340, 331] on label "Gāzu, ūdens tvaiku un putekļu maisījums, kas apņem Zemi" at bounding box center [450, 327] width 344 height 18
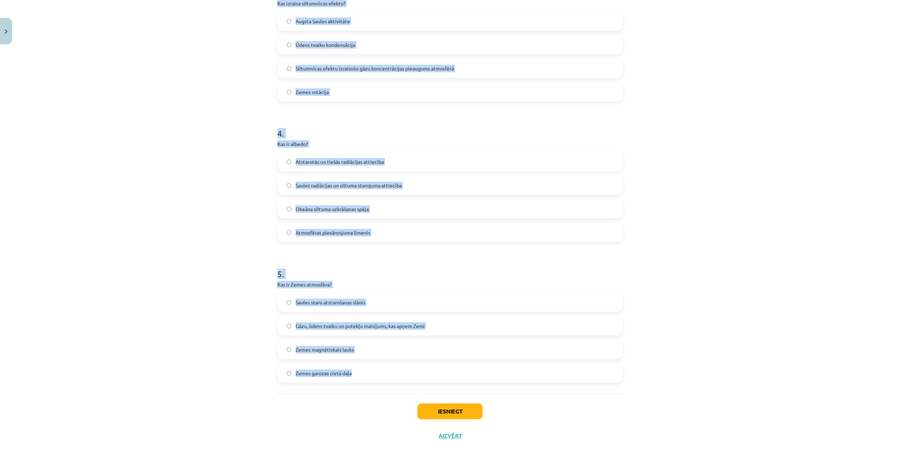
scroll to position [449, 0]
drag, startPoint x: 274, startPoint y: 169, endPoint x: 421, endPoint y: 378, distance: 255.6
click at [421, 378] on div "20 XP Saņemsi Grūts 100 pilda Apraksts Uzdevums Palīdzība 1 . Kurš atmosfēras s…" at bounding box center [450, 23] width 354 height 848
copy form "3 . Kas izraisa siltumnīcas efektu? Augsta Saules aktivitāte Ūdens tvaiku konde…"
click at [415, 68] on span "Siltumnīcas efektu izraisošo gāzu koncentrācijas pieaugums atmosfērā" at bounding box center [375, 68] width 158 height 8
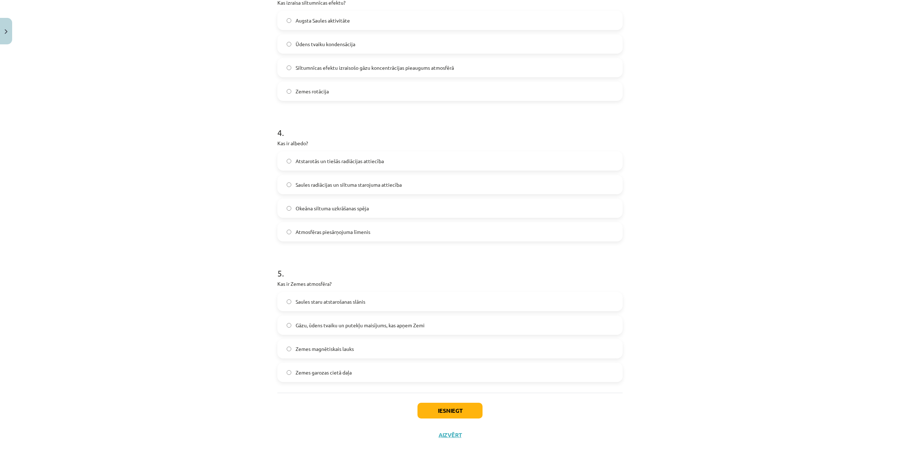
click at [322, 166] on label "Atstarotās un tiešās radiācijas attiecība" at bounding box center [450, 161] width 344 height 18
click at [472, 415] on button "Iesniegt" at bounding box center [450, 411] width 65 height 16
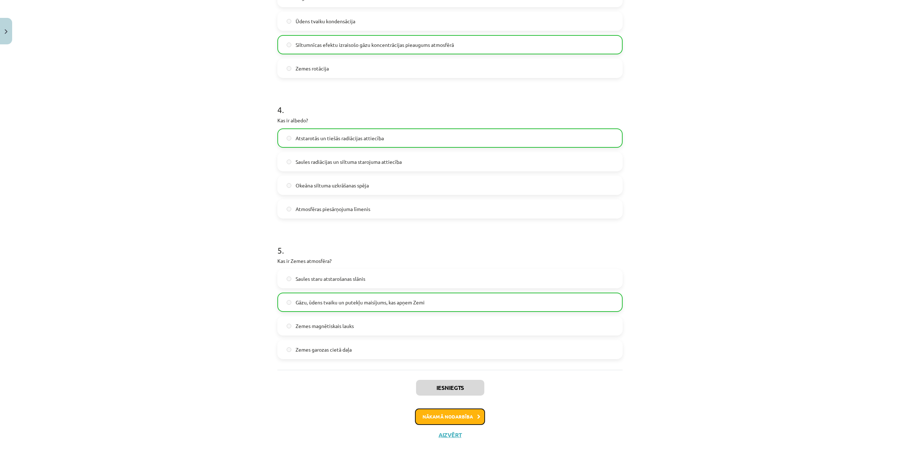
click at [459, 412] on button "Nākamā nodarbība" at bounding box center [450, 416] width 70 height 16
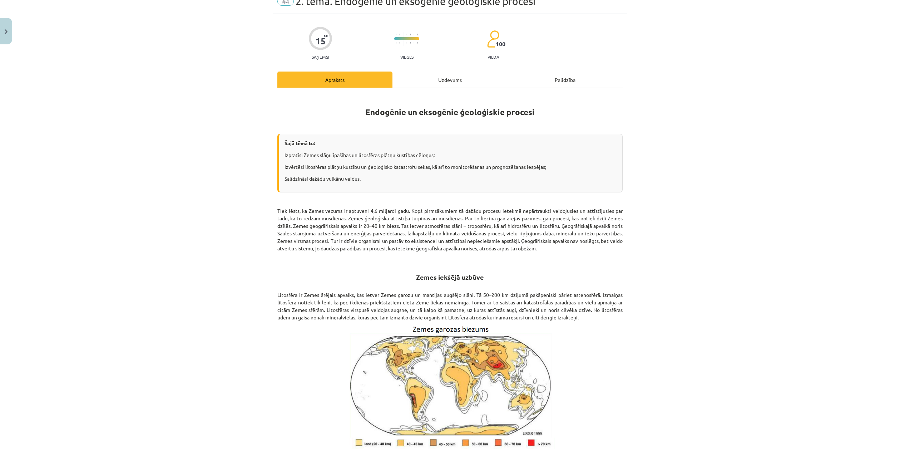
scroll to position [18, 0]
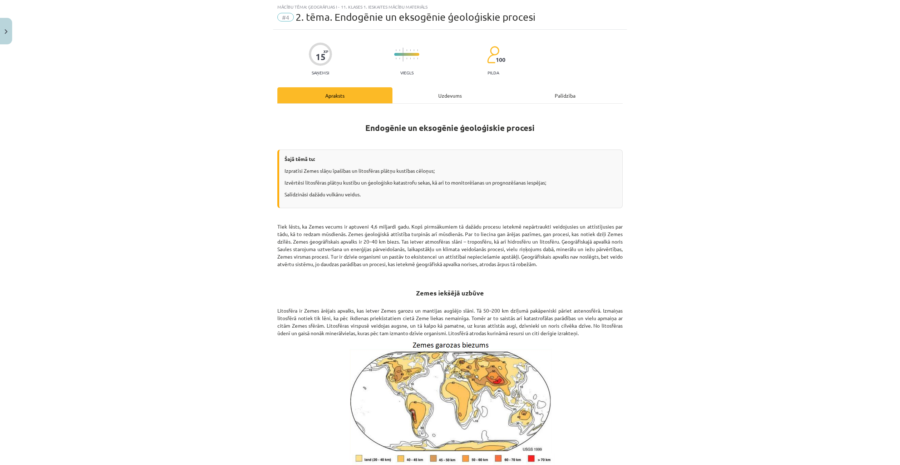
click at [448, 103] on div "Uzdevums" at bounding box center [450, 95] width 115 height 16
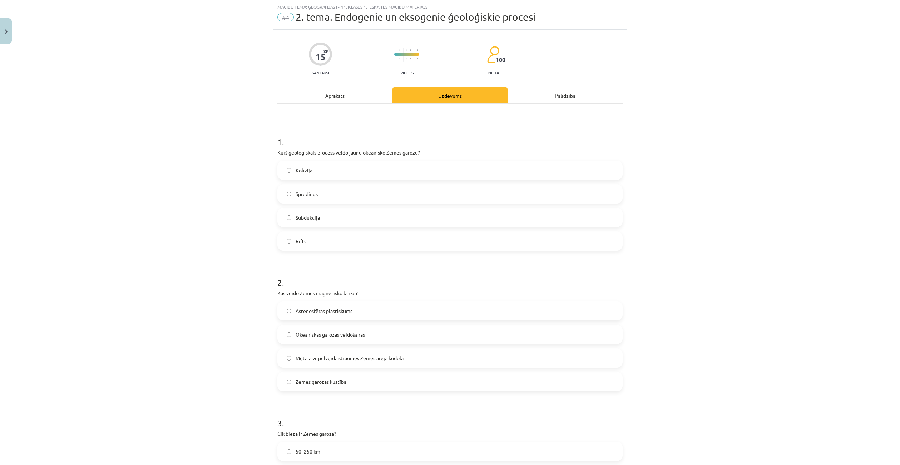
click at [343, 94] on div "Apraksts" at bounding box center [334, 95] width 115 height 16
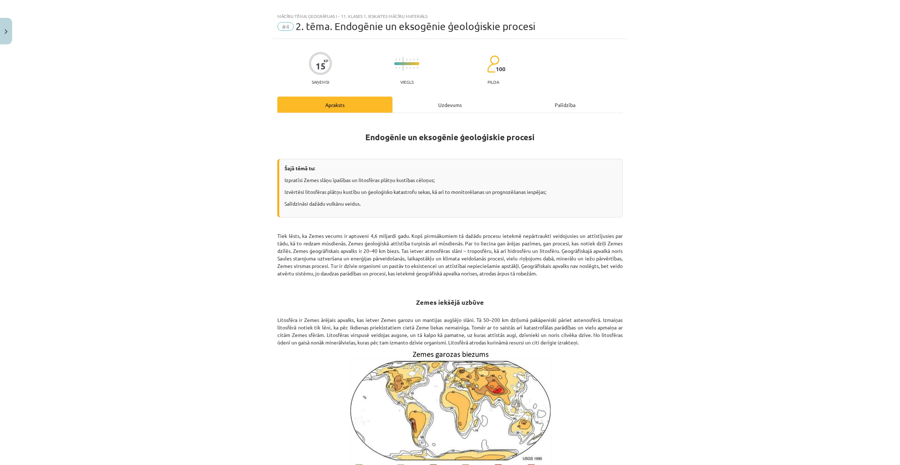
scroll to position [0, 0]
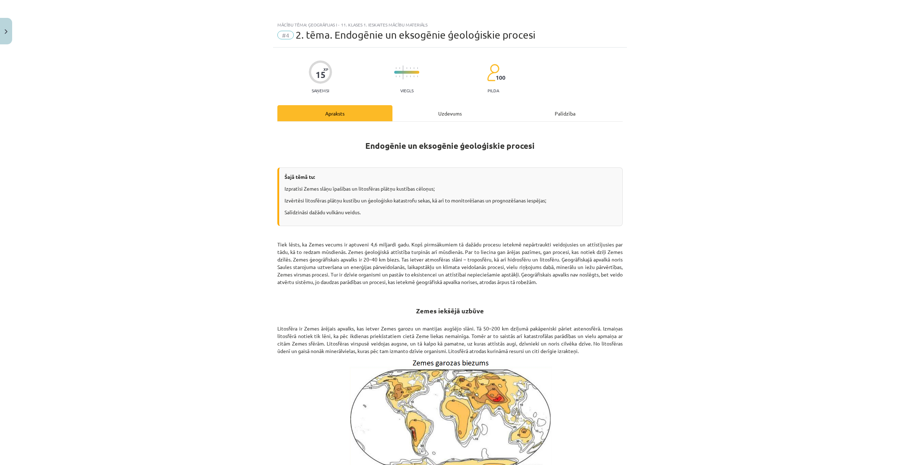
click at [429, 115] on div "Uzdevums" at bounding box center [450, 113] width 115 height 16
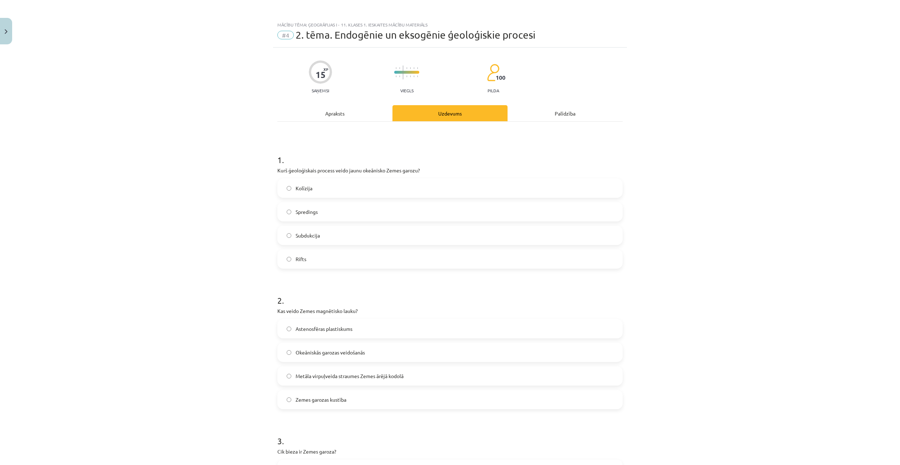
click at [329, 117] on div "Apraksts" at bounding box center [334, 113] width 115 height 16
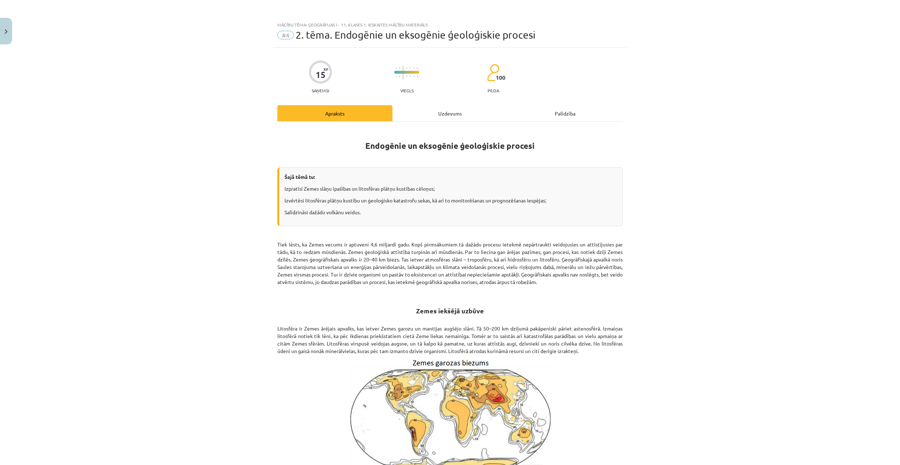
click at [427, 113] on div "Uzdevums" at bounding box center [450, 113] width 115 height 16
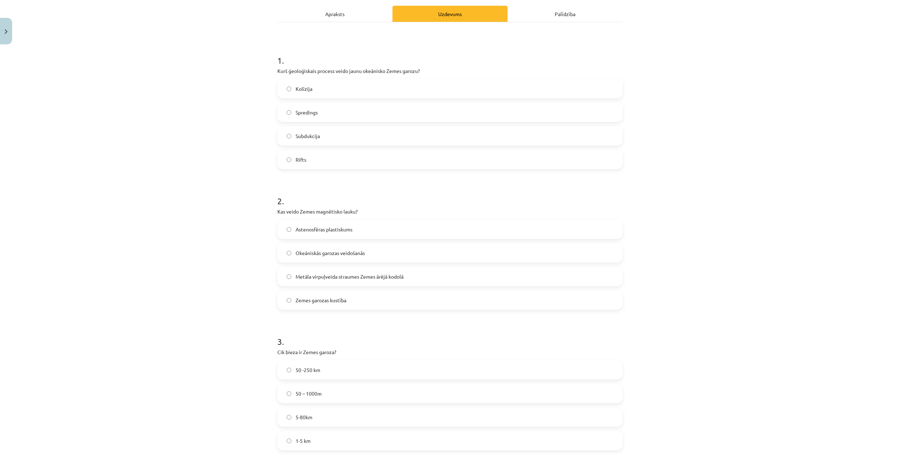
scroll to position [304, 0]
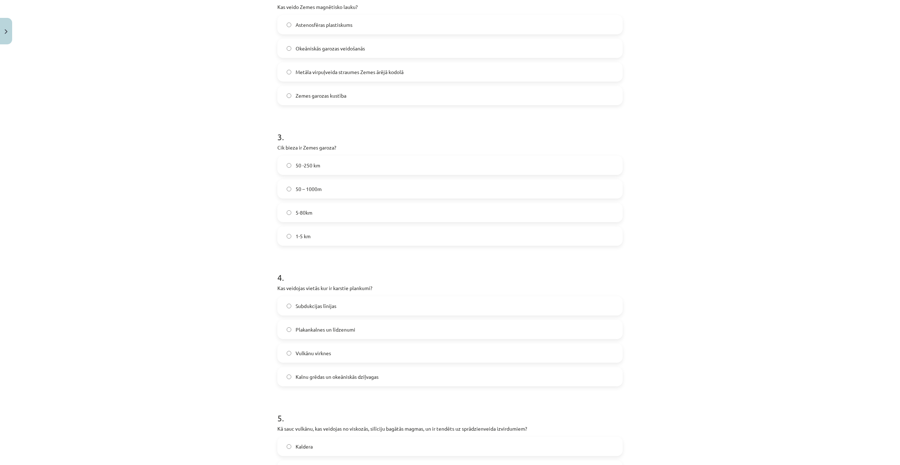
click at [341, 206] on label "5-80km" at bounding box center [450, 212] width 344 height 18
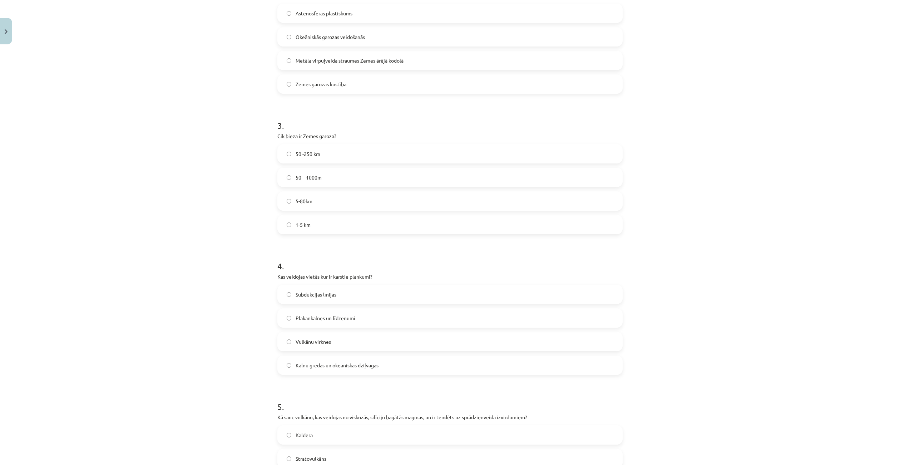
scroll to position [340, 0]
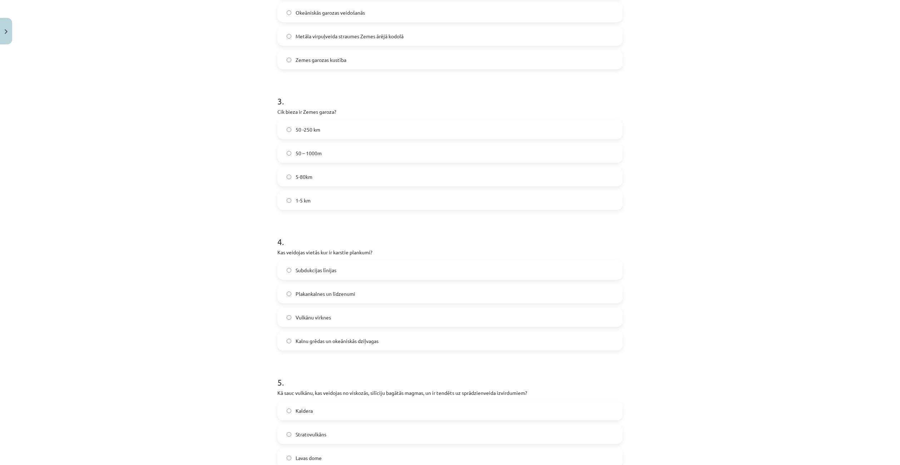
click at [321, 313] on label "Vulkānu virknes" at bounding box center [450, 317] width 344 height 18
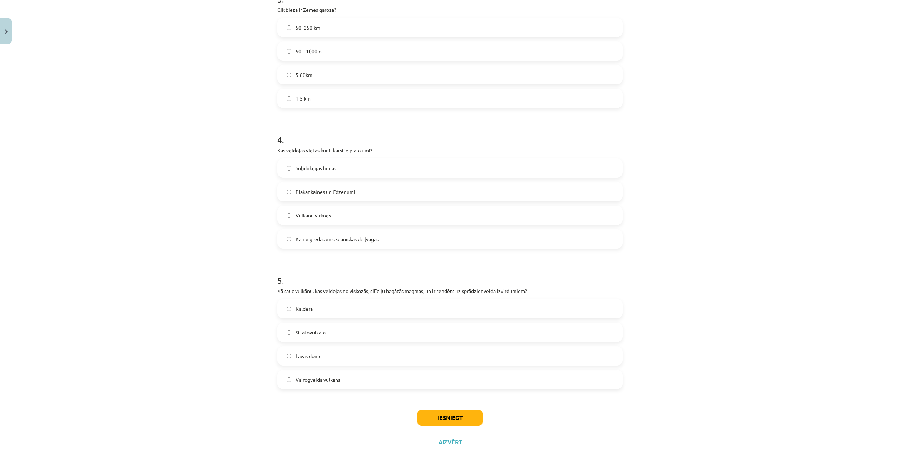
scroll to position [449, 0]
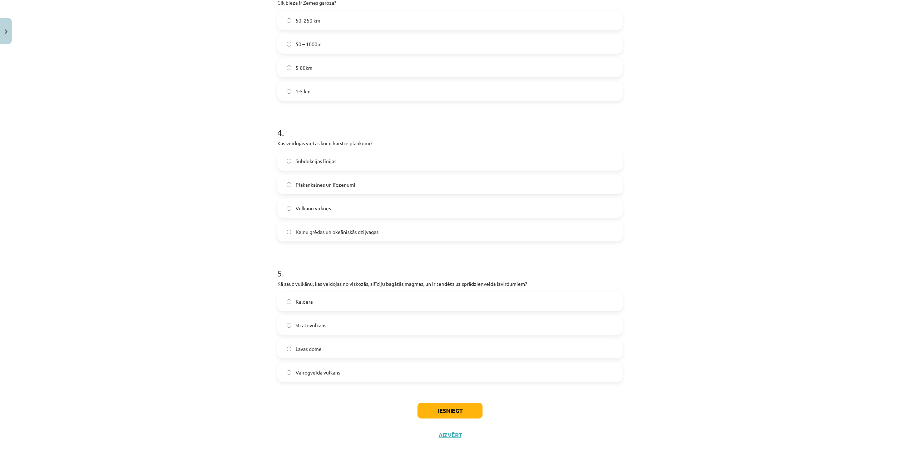
click at [325, 303] on label "Kaldera" at bounding box center [450, 301] width 344 height 18
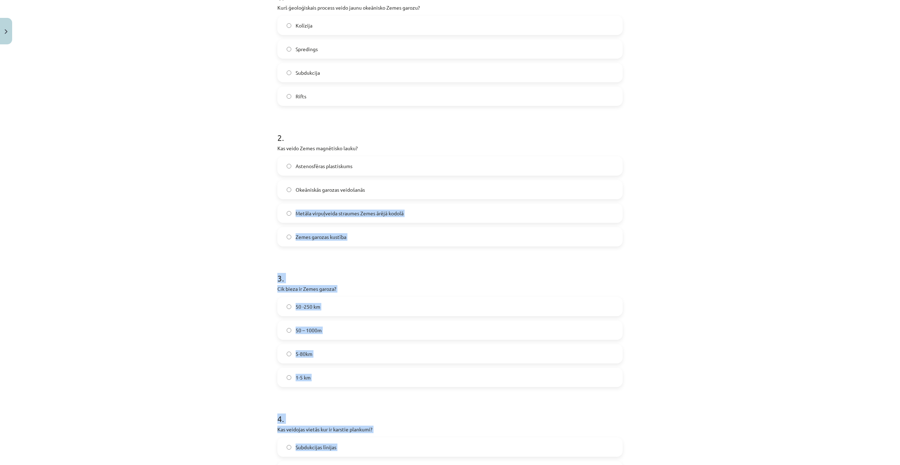
scroll to position [0, 0]
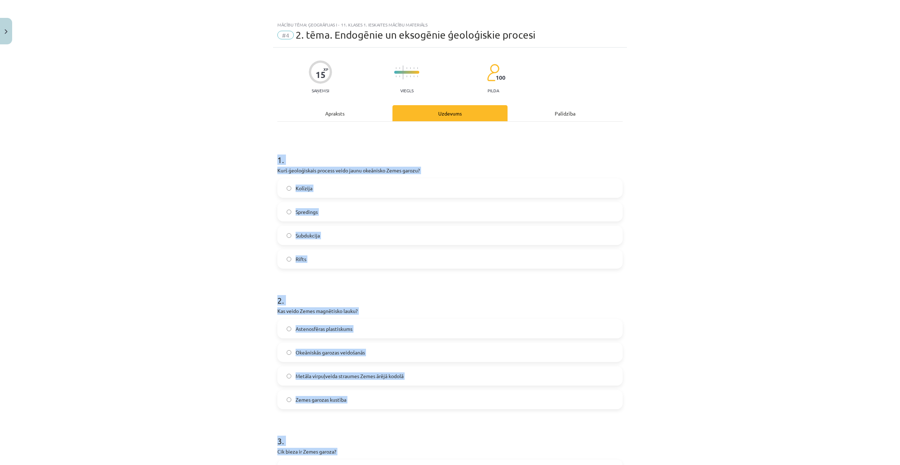
drag, startPoint x: 331, startPoint y: 344, endPoint x: 273, endPoint y: 147, distance: 205.4
click at [273, 147] on div "15 XP Saņemsi Viegls 100 pilda Apraksts Uzdevums Palīdzība 1 . Kurš ģeoloģiskai…" at bounding box center [450, 472] width 354 height 848
copy form "1 . Kurš ģeoloģiskais process veido jaunu okeānisko Zemes garozu? Kolīzija Spre…"
click at [324, 210] on label "Spredings" at bounding box center [450, 212] width 344 height 18
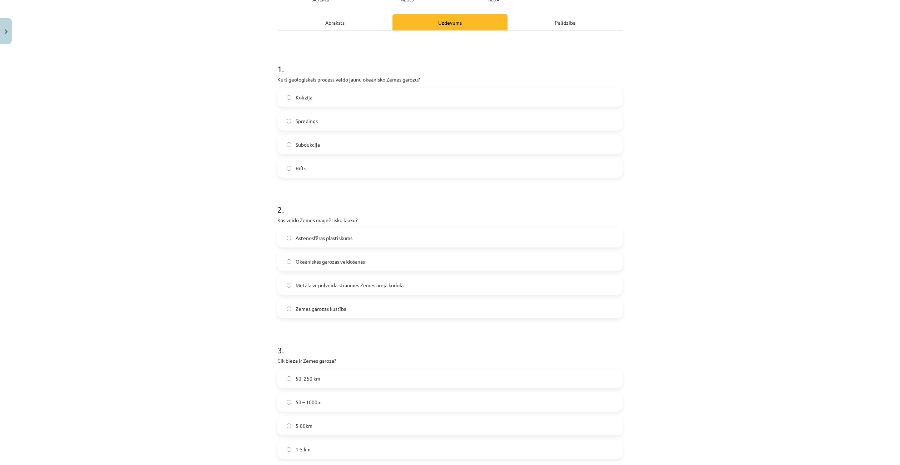
scroll to position [143, 0]
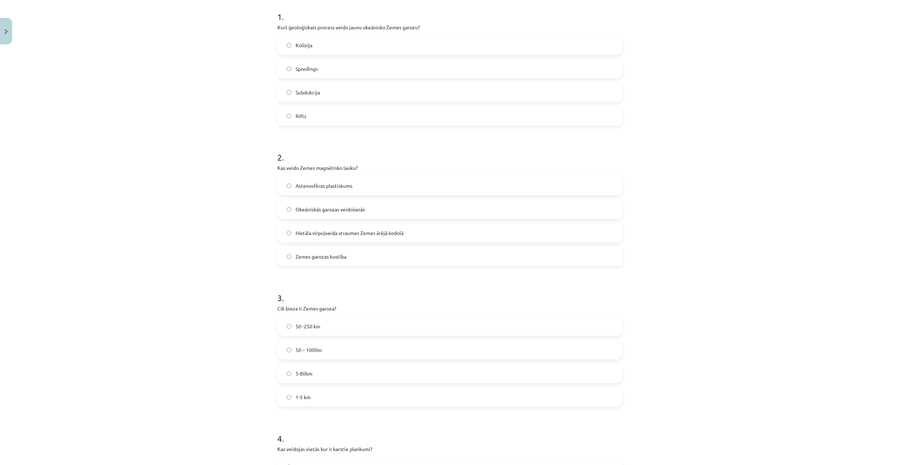
click at [356, 237] on label "Metāla virpuļveida straumes Zemes ārējā kodolā" at bounding box center [450, 233] width 344 height 18
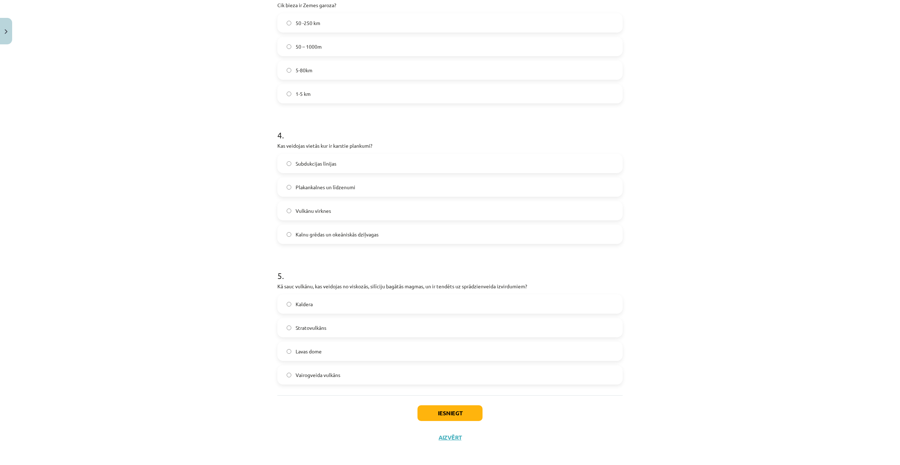
scroll to position [449, 0]
click at [334, 346] on label "Lavas dome" at bounding box center [450, 349] width 344 height 18
click at [455, 408] on button "Iesniegt" at bounding box center [450, 411] width 65 height 16
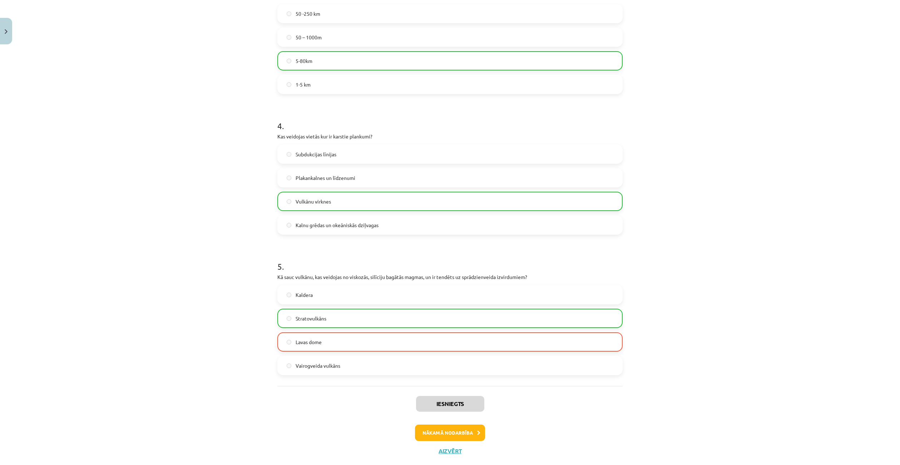
scroll to position [472, 0]
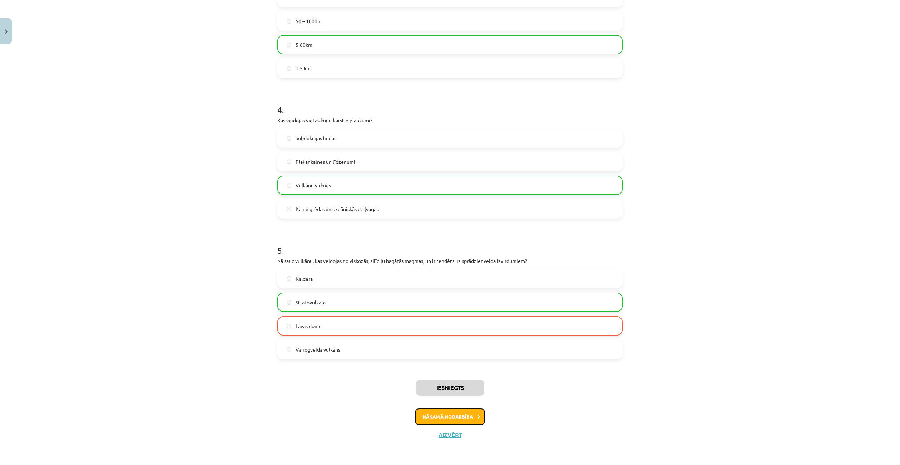
click at [454, 414] on button "Nākamā nodarbība" at bounding box center [450, 416] width 70 height 16
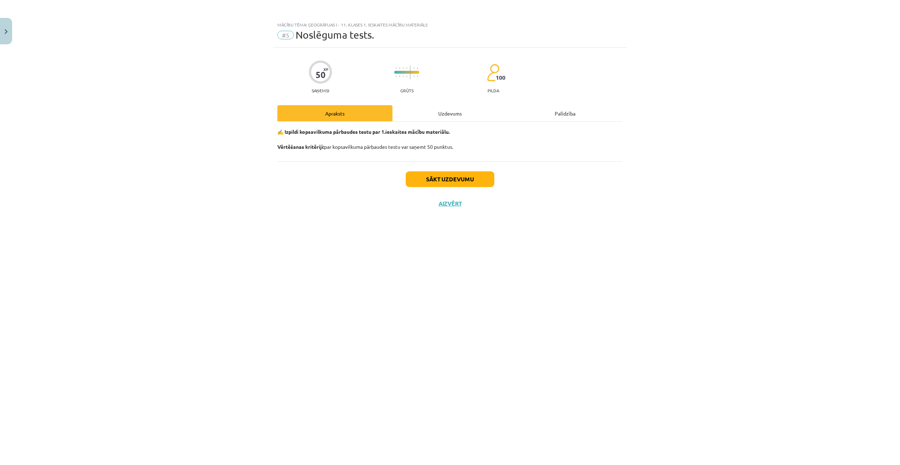
scroll to position [0, 0]
click at [445, 110] on div "Uzdevums" at bounding box center [450, 113] width 115 height 16
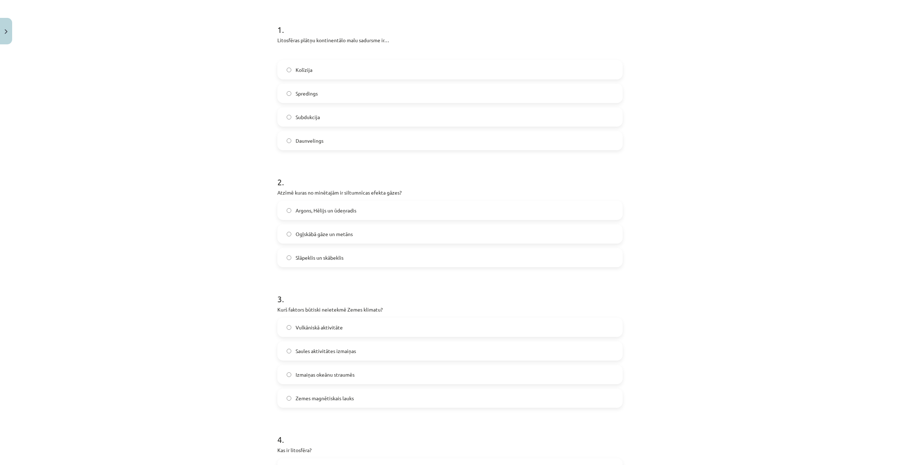
scroll to position [103, 0]
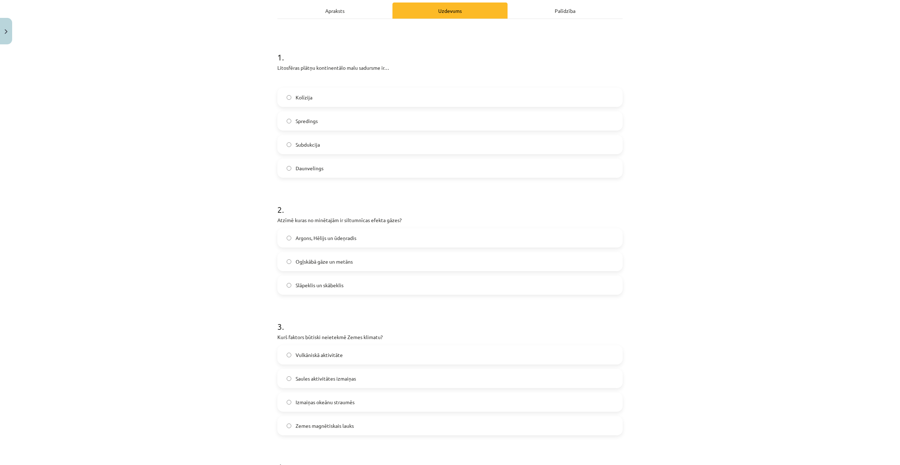
click at [375, 261] on label "Ogļskābā gāze un metāns" at bounding box center [450, 261] width 344 height 18
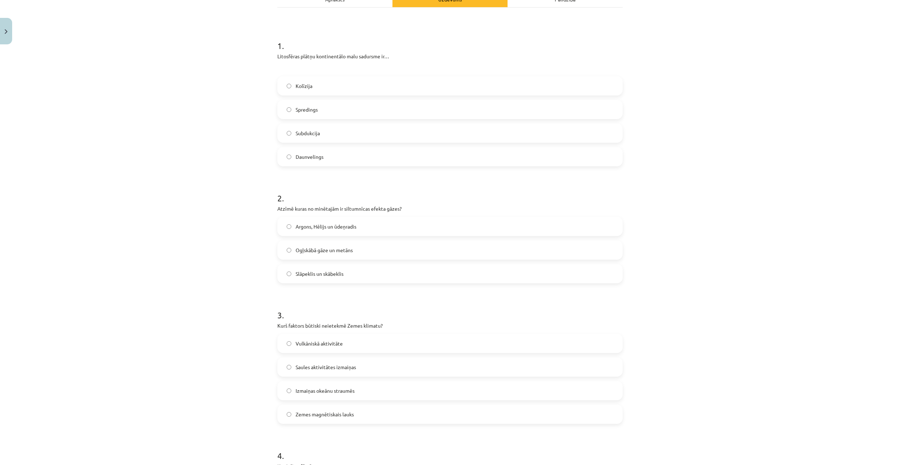
scroll to position [138, 0]
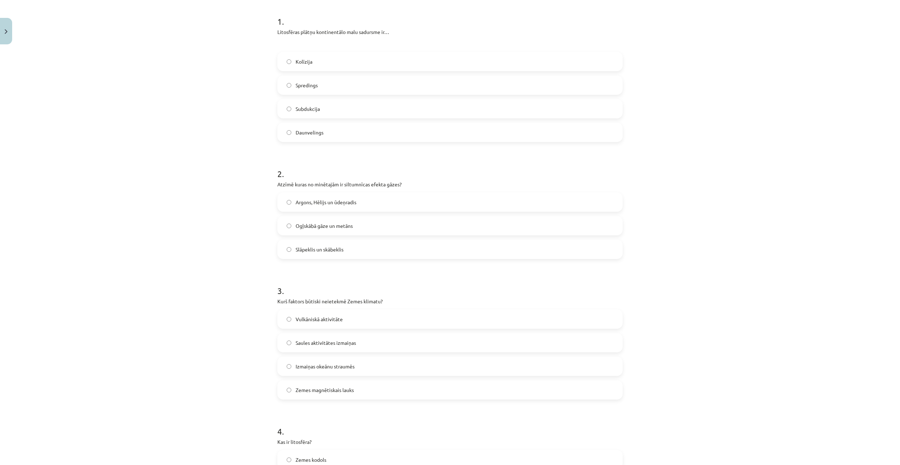
click at [342, 341] on span "Saules aktivitātes izmaiņas" at bounding box center [326, 343] width 60 height 8
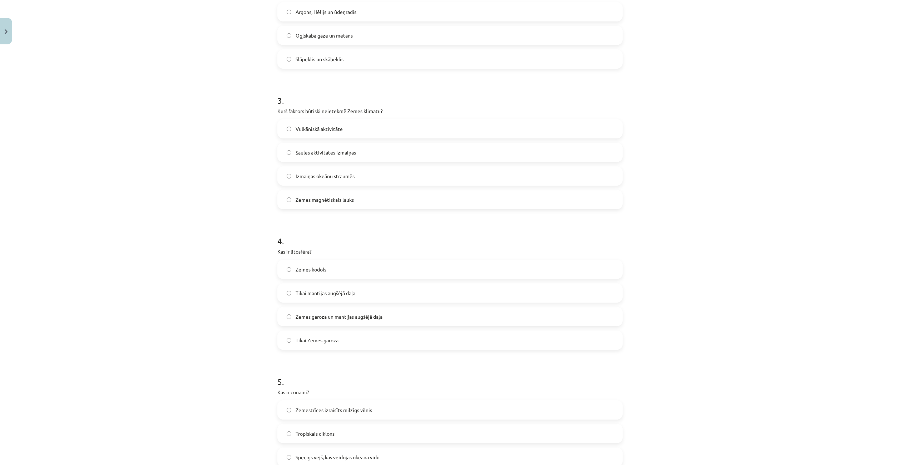
scroll to position [353, 0]
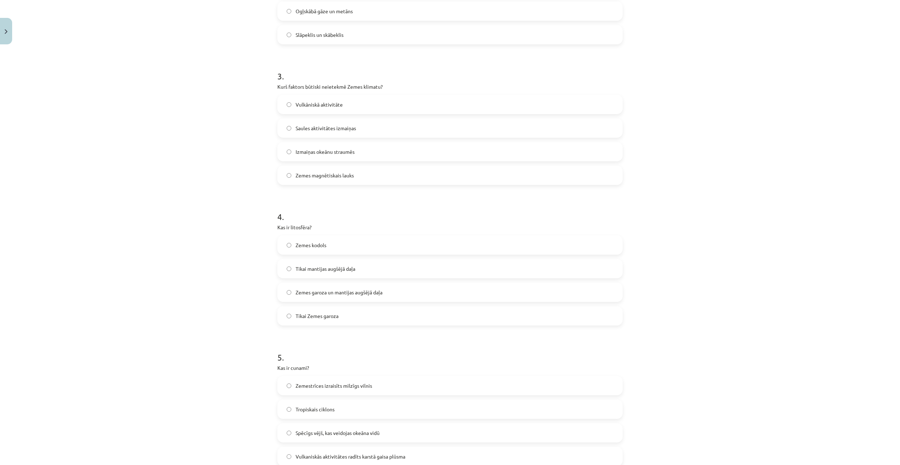
click at [343, 297] on label "Zemes garoza un mantijas augšējā daļa" at bounding box center [450, 292] width 344 height 18
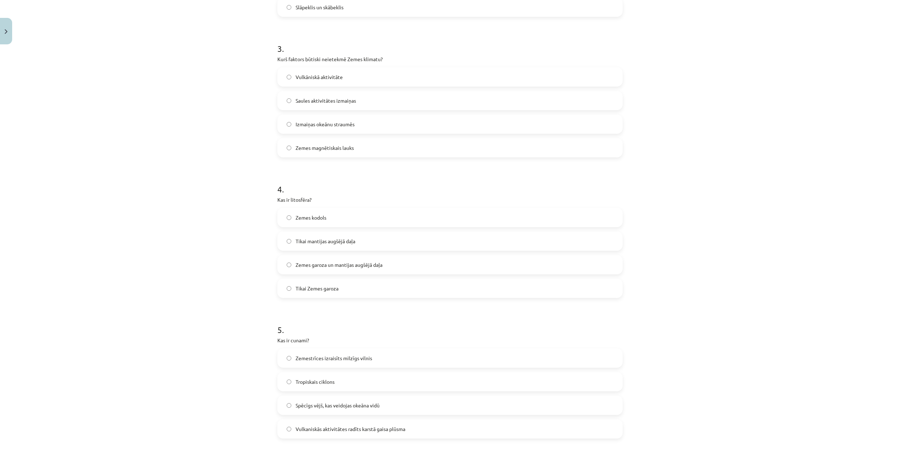
scroll to position [460, 0]
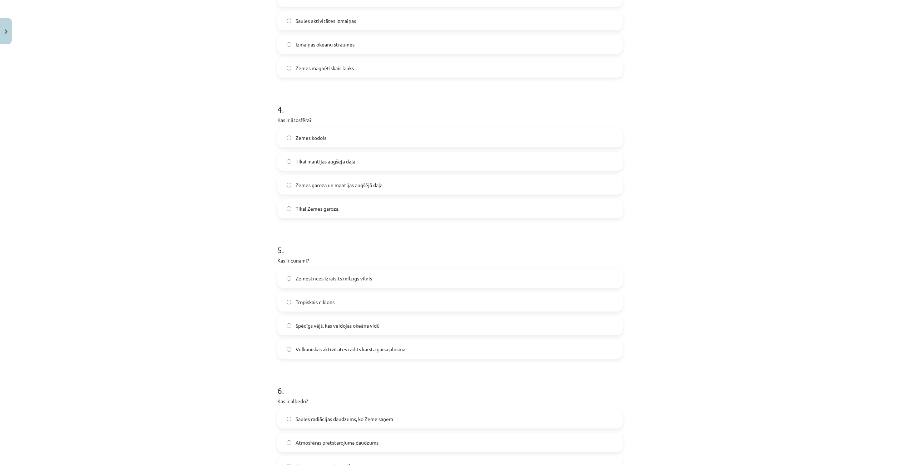
click at [357, 282] on span "Zemestrīces izraisīts milzīgs vilnis" at bounding box center [334, 279] width 77 height 8
click at [376, 344] on span "Atstarotās un absorbētās Saules radiācijas attiecība" at bounding box center [353, 347] width 115 height 8
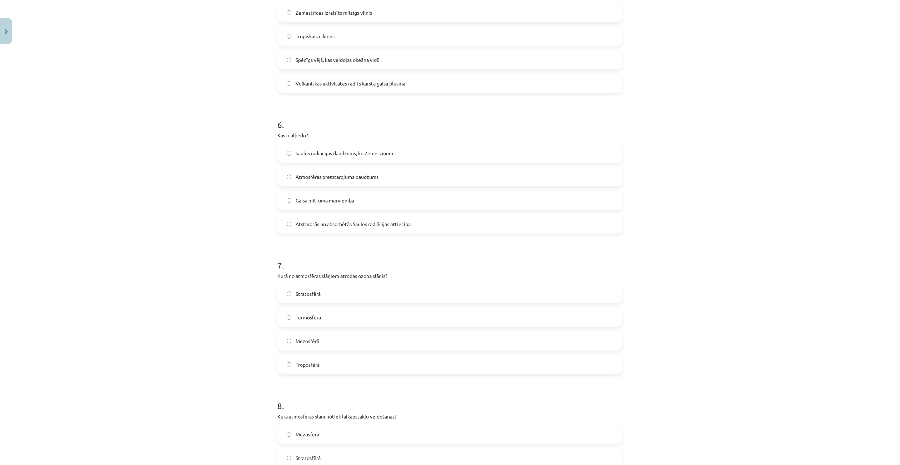
scroll to position [746, 0]
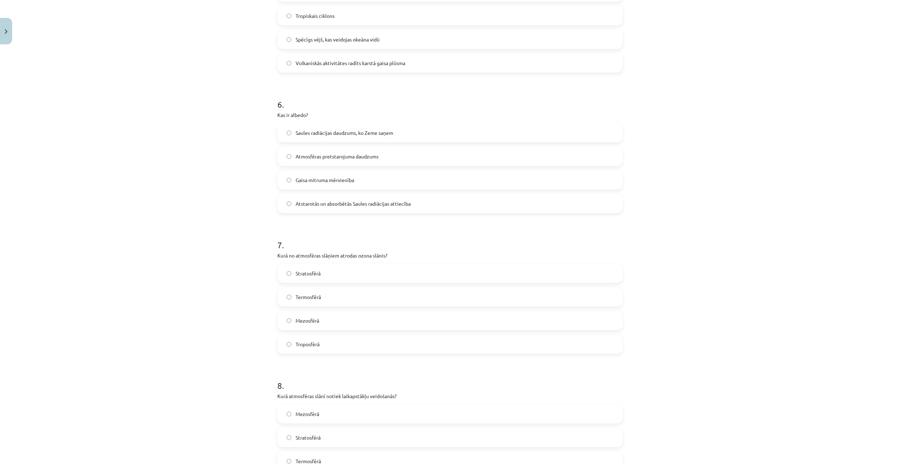
click at [329, 270] on label "Stratosfērā" at bounding box center [450, 273] width 344 height 18
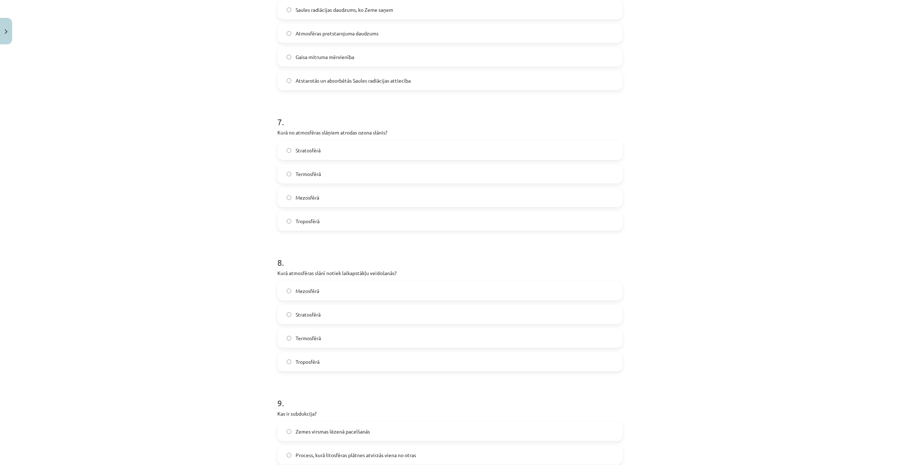
scroll to position [889, 0]
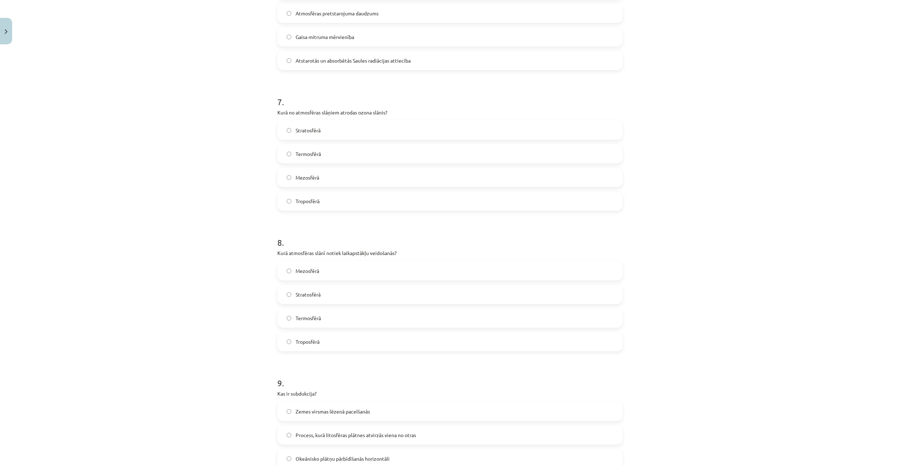
click at [326, 342] on label "Troposfērā" at bounding box center [450, 342] width 344 height 18
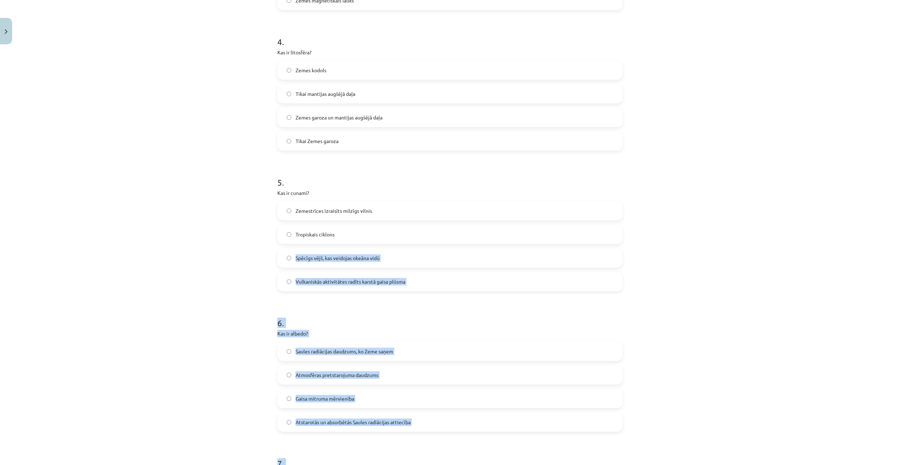
scroll to position [496, 0]
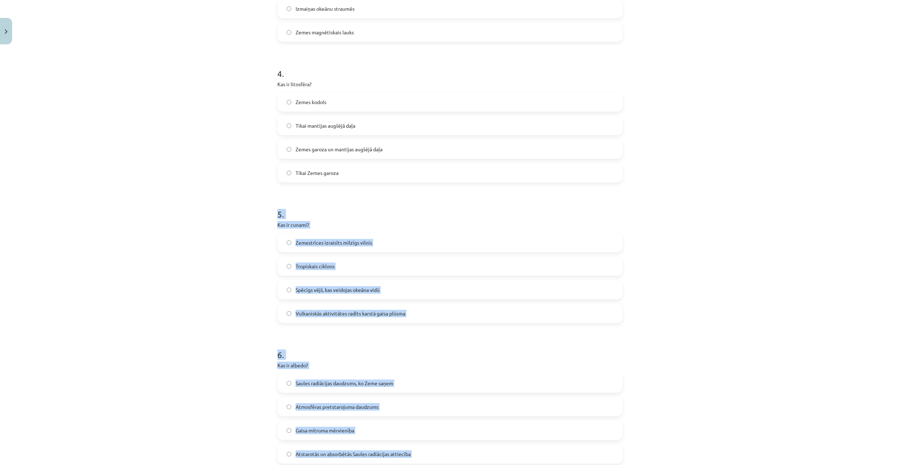
drag, startPoint x: 364, startPoint y: 414, endPoint x: 269, endPoint y: 213, distance: 221.9
click at [269, 213] on div "Mācību tēma: Ģeogrāfijas i - 11. klases 1. ieskaites mācību materiāls #5 Noslēg…" at bounding box center [450, 232] width 900 height 465
copy form "5 . Kas ir cunami? Zemestrīces izraisīts milzīgs vilnis Tropiskais ciklons Spēc…"
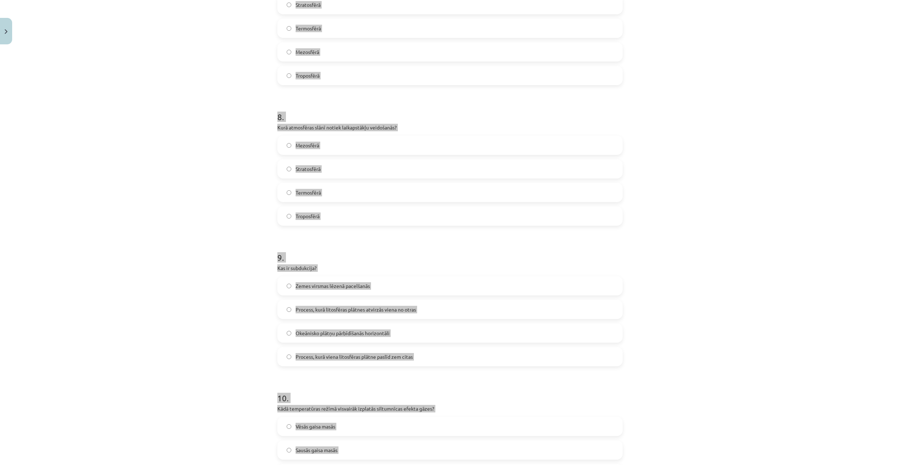
scroll to position [1032, 0]
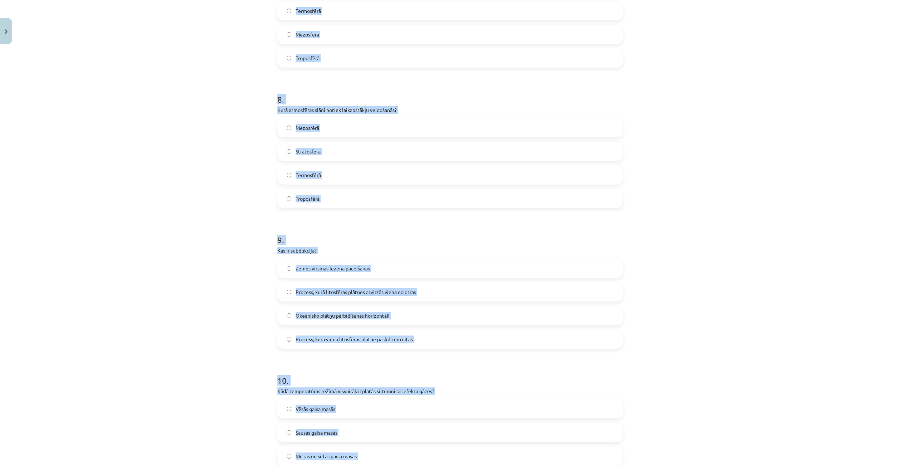
click at [339, 292] on span "Process, kurā litosfēras plātnes atvirzās viena no otras" at bounding box center [356, 292] width 121 height 8
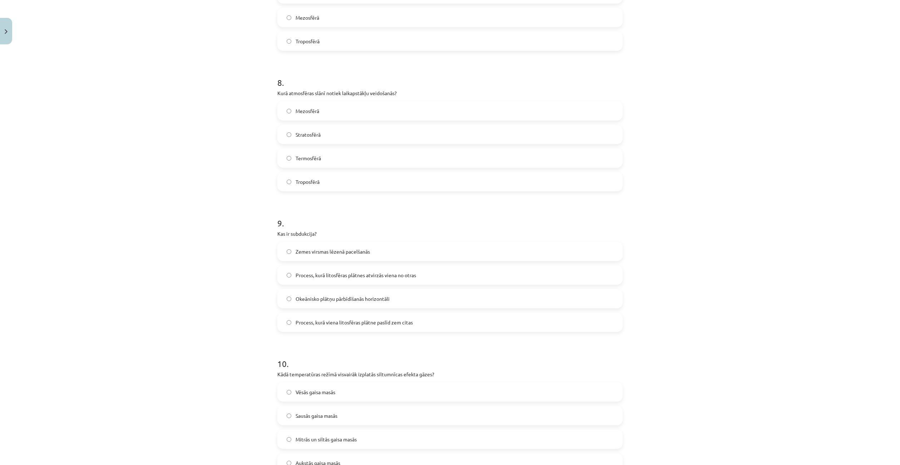
scroll to position [1140, 0]
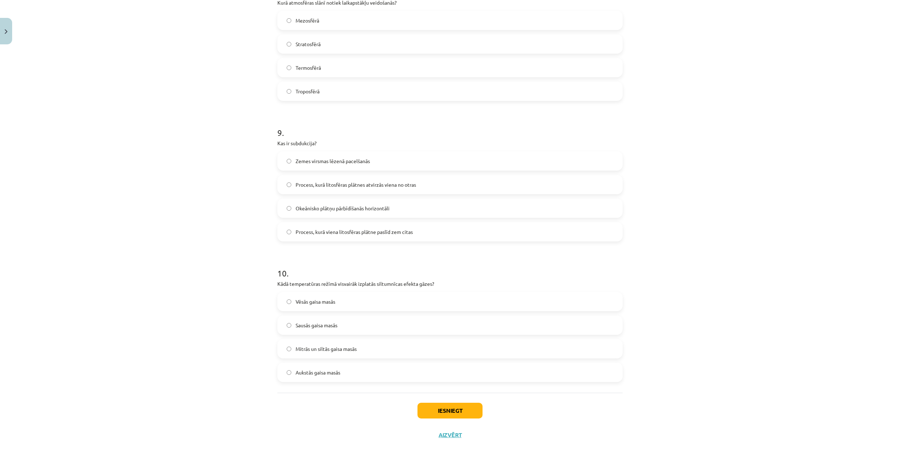
click at [356, 349] on label "Mitrās un siltās gaisa masās" at bounding box center [450, 349] width 344 height 18
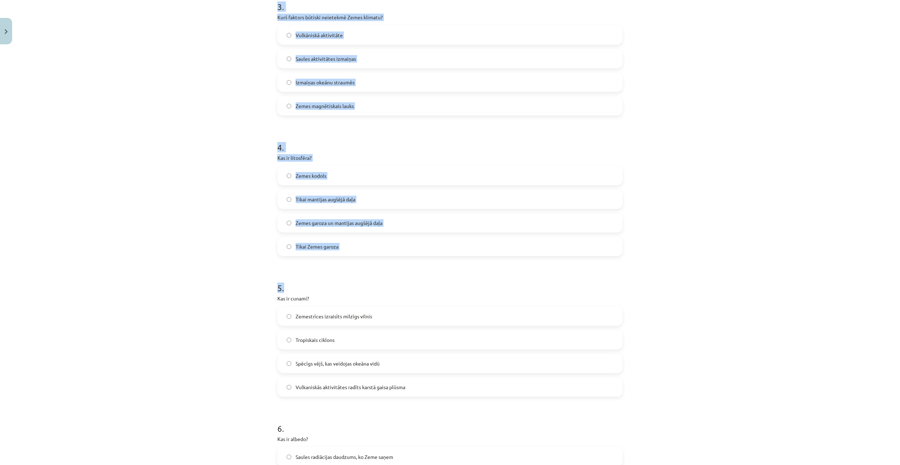
scroll to position [429, 0]
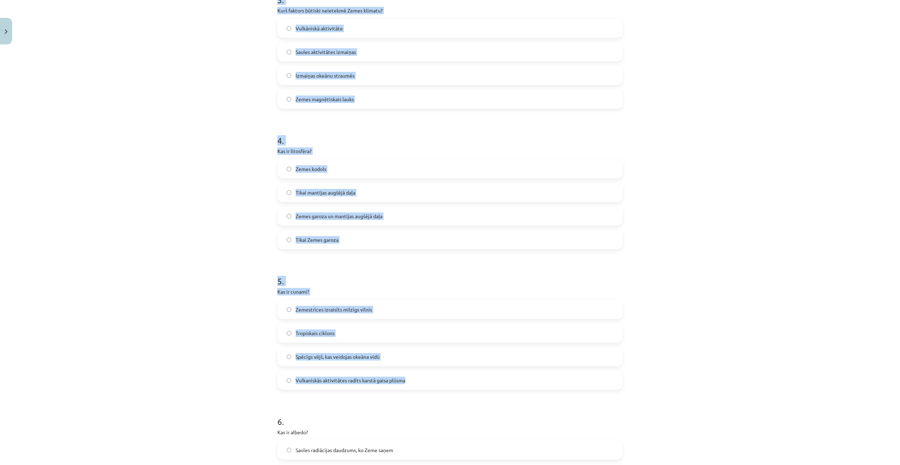
drag, startPoint x: 310, startPoint y: 194, endPoint x: 427, endPoint y: 371, distance: 212.4
click at [427, 371] on div "50 XP Saņemsi Grūts 100 pilda Apraksts Uzdevums Palīdzība 1 . Litosfēras plātņu…" at bounding box center [450, 387] width 354 height 1539
copy form "1 . Litosfēras plātņu kontinentālo malu sadursme ir… Kolīzija Spredings Subdukc…"
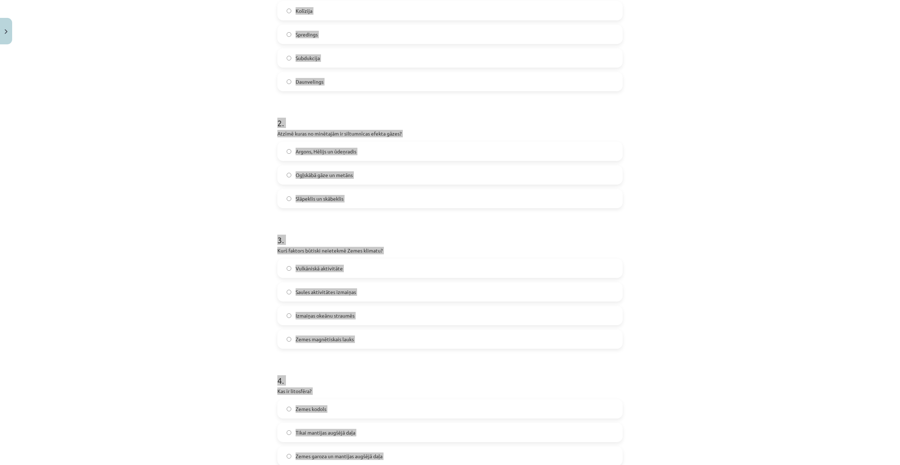
scroll to position [215, 0]
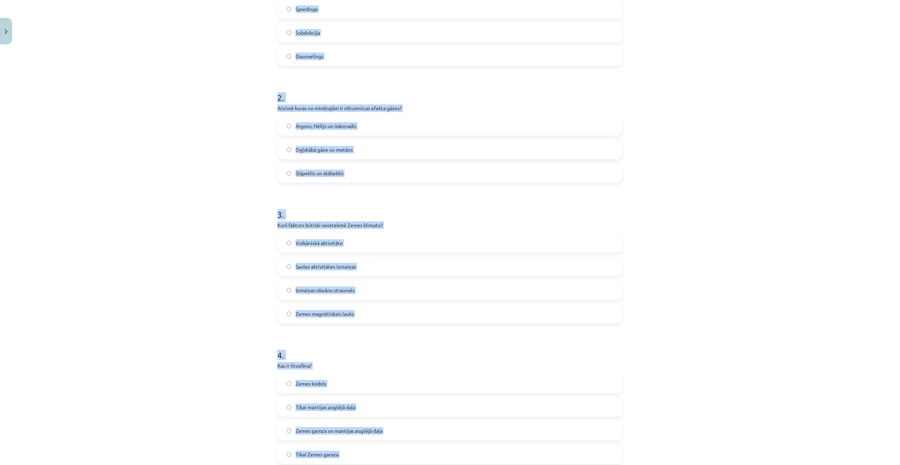
click at [367, 309] on label "Zemes magnētiskais lauks" at bounding box center [450, 314] width 344 height 18
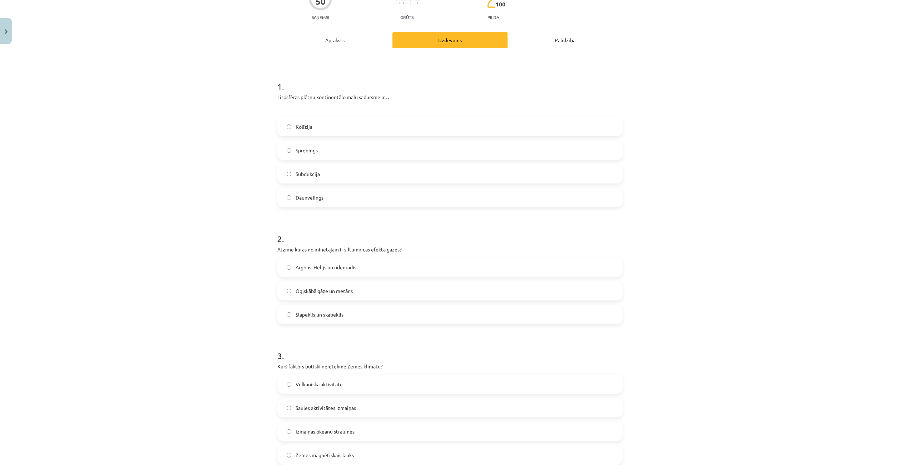
scroll to position [72, 0]
click at [326, 127] on label "Kolīzija" at bounding box center [450, 128] width 344 height 18
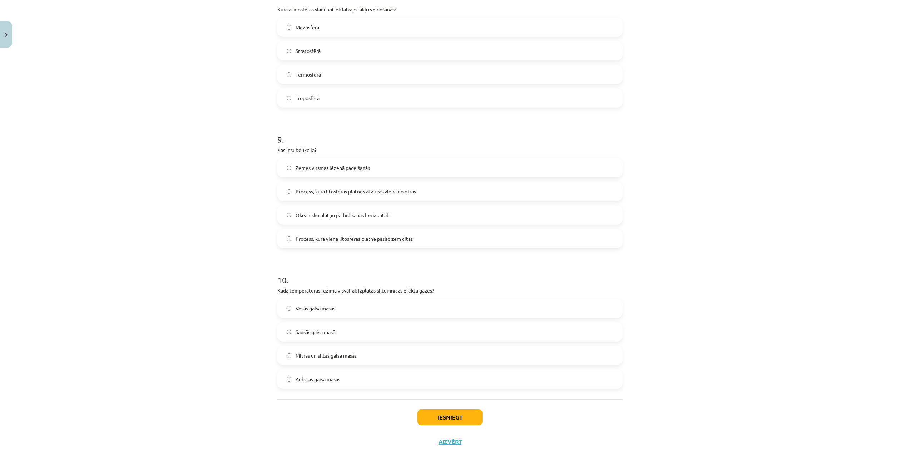
scroll to position [1140, 0]
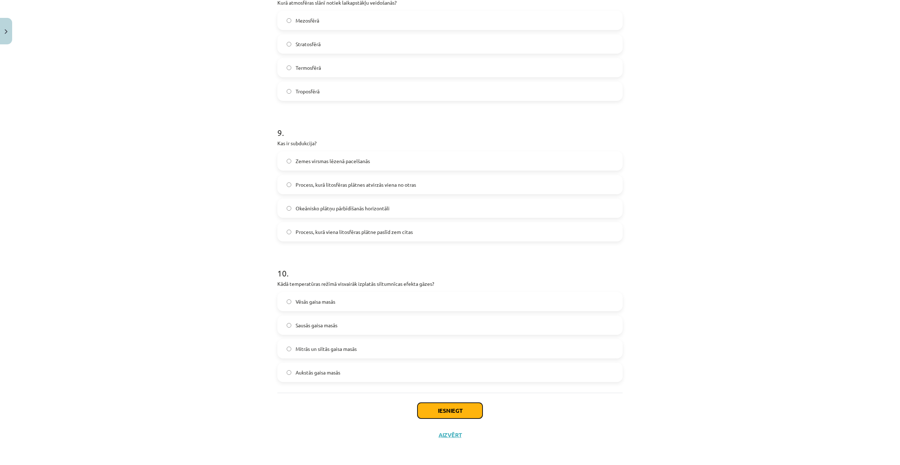
click at [471, 408] on button "Iesniegt" at bounding box center [450, 411] width 65 height 16
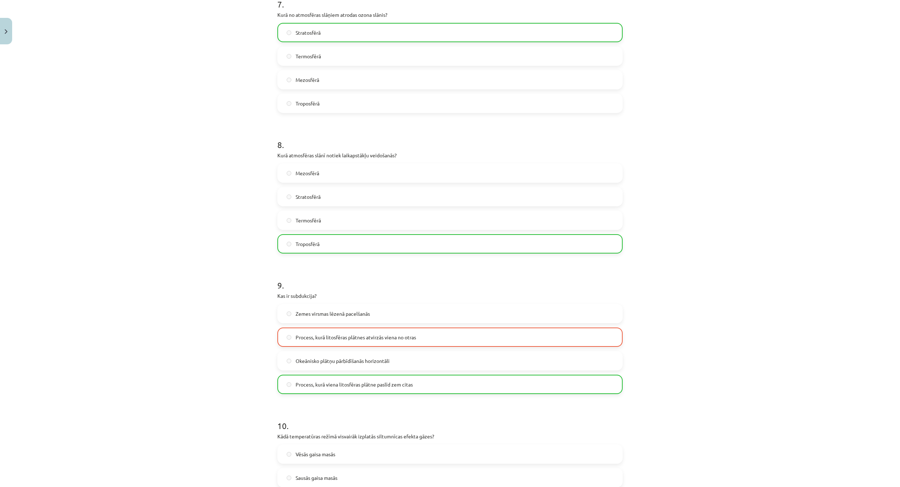
scroll to position [1140, 0]
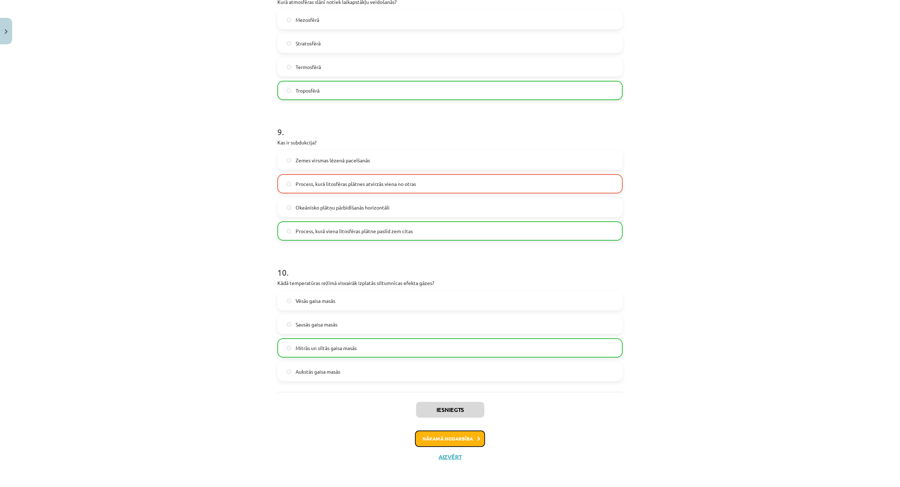
click at [453, 440] on button "Nākamā nodarbība" at bounding box center [450, 439] width 70 height 16
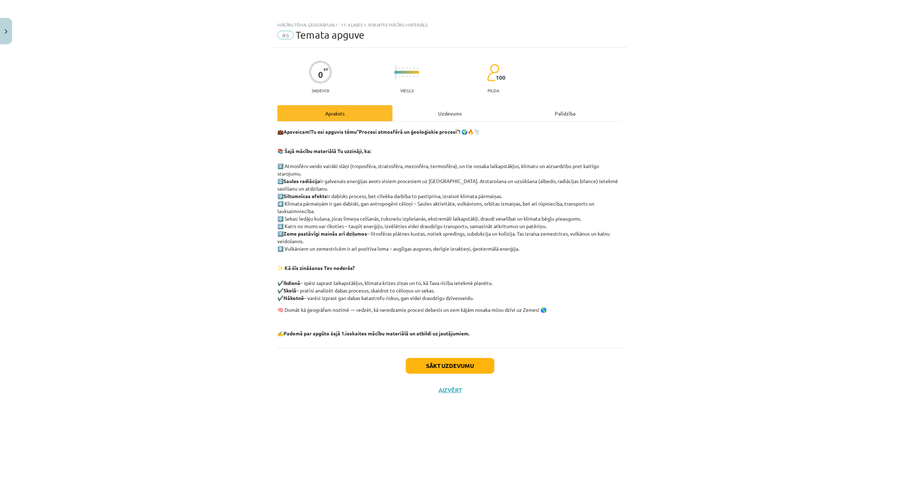
click at [444, 115] on div "Uzdevums" at bounding box center [450, 113] width 115 height 16
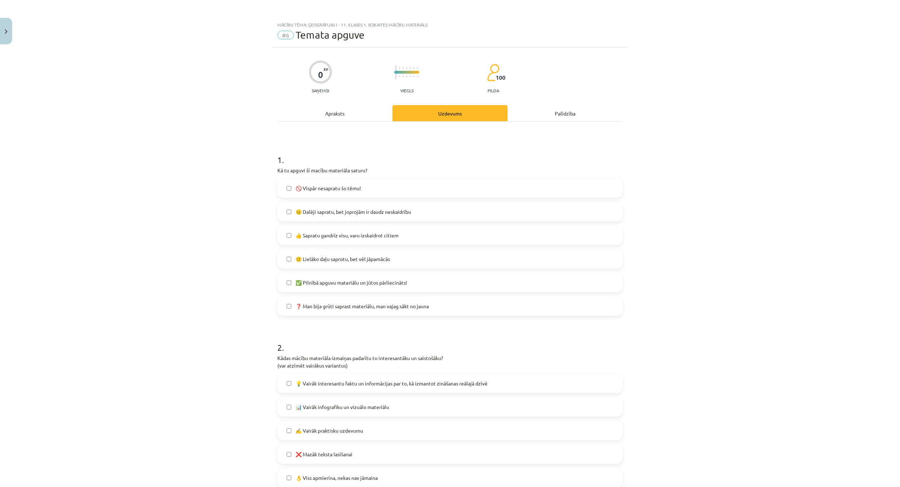
click at [378, 240] on label "👍 Sapratu gandrīz visu, varu izskaidrot citiem" at bounding box center [450, 235] width 344 height 18
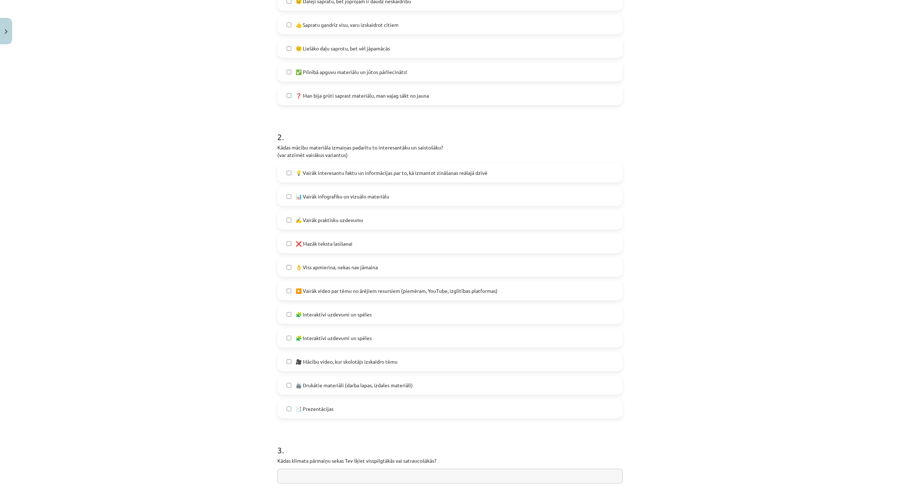
scroll to position [215, 0]
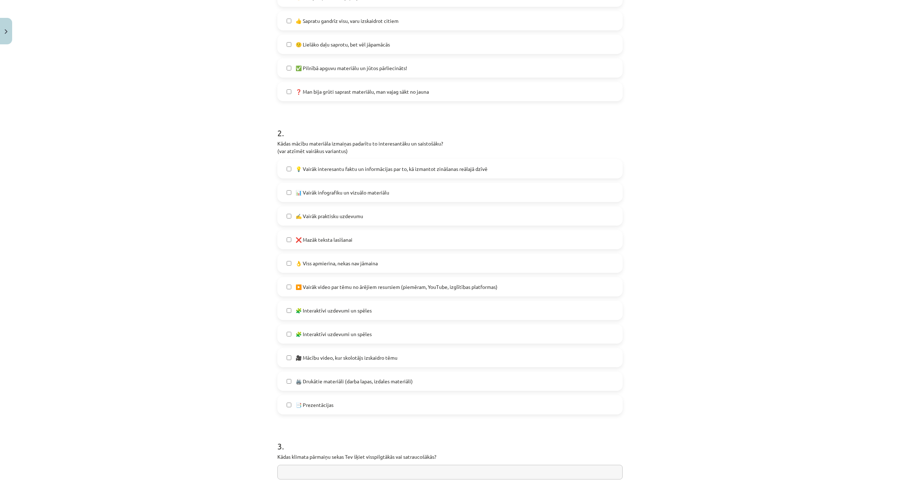
click at [393, 331] on label "🧩 Interaktīvi uzdevumi un spēles" at bounding box center [450, 334] width 344 height 18
click at [388, 311] on label "🧩 Interaktīvi uzdevumi un spēles" at bounding box center [450, 310] width 344 height 18
click at [377, 262] on label "👌 Viss apmierina, nekas nav jāmaina" at bounding box center [450, 263] width 344 height 18
click at [360, 312] on span "🧩 Interaktīvi uzdevumi un spēles" at bounding box center [334, 311] width 76 height 8
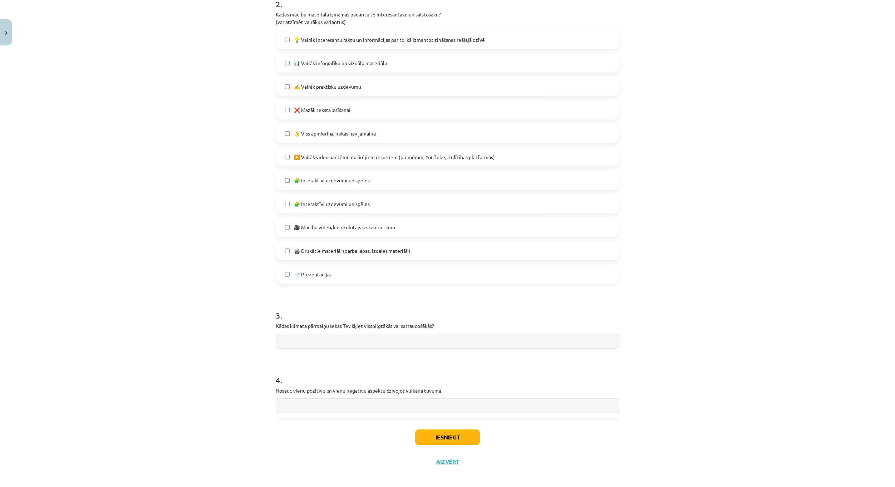
scroll to position [351, 0]
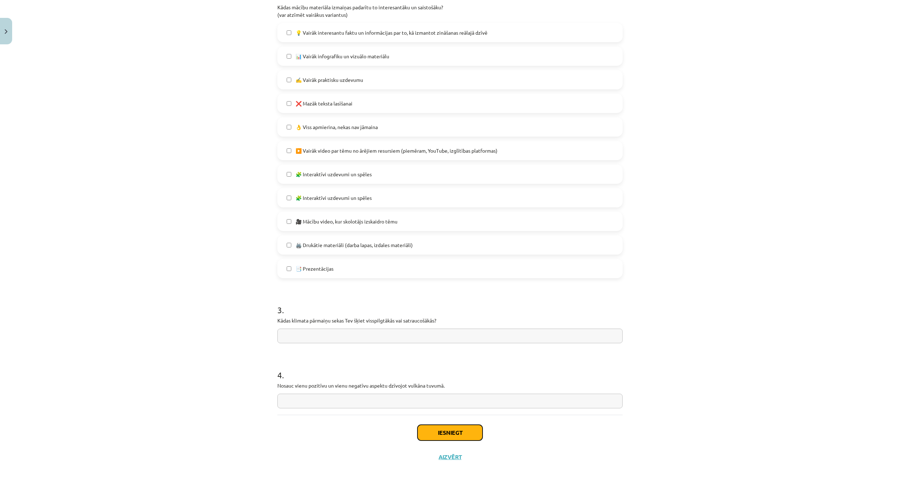
click at [430, 437] on button "Iesniegt" at bounding box center [450, 433] width 65 height 16
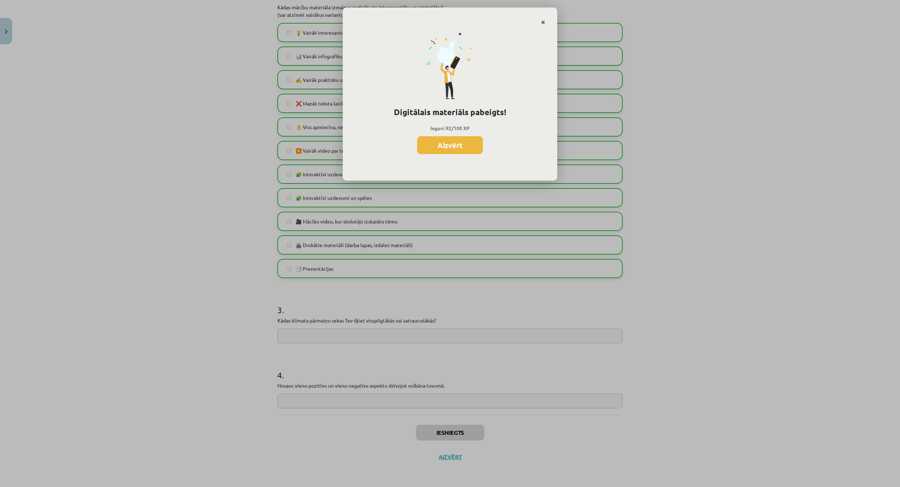
click at [542, 21] on icon "Close" at bounding box center [543, 22] width 4 height 5
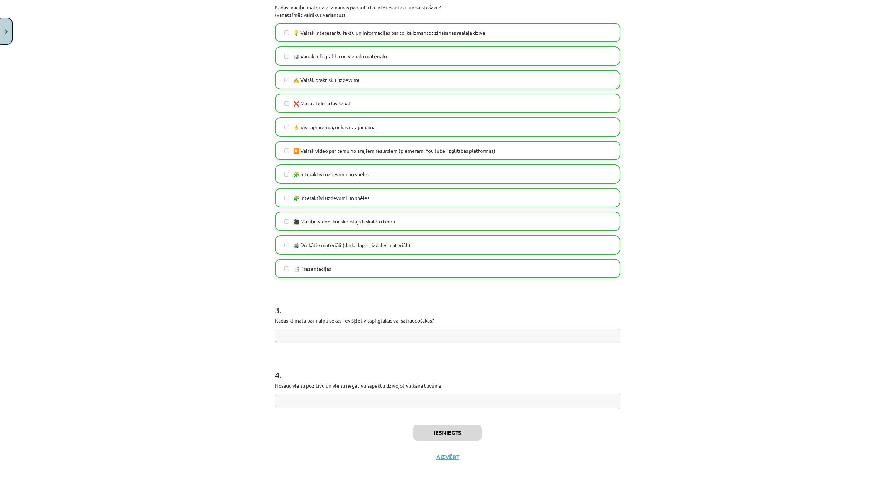
click at [7, 29] on img "Close" at bounding box center [6, 31] width 3 height 5
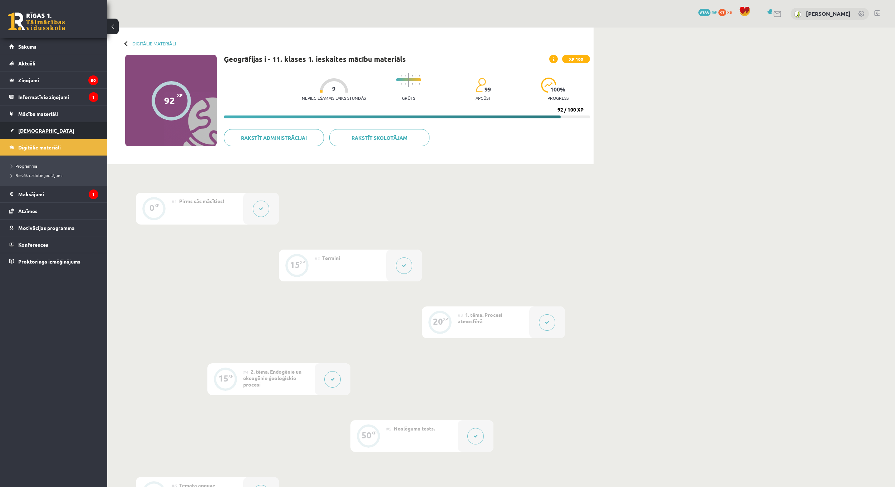
click at [46, 125] on link "[DEMOGRAPHIC_DATA]" at bounding box center [53, 130] width 89 height 16
